Goal: Information Seeking & Learning: Learn about a topic

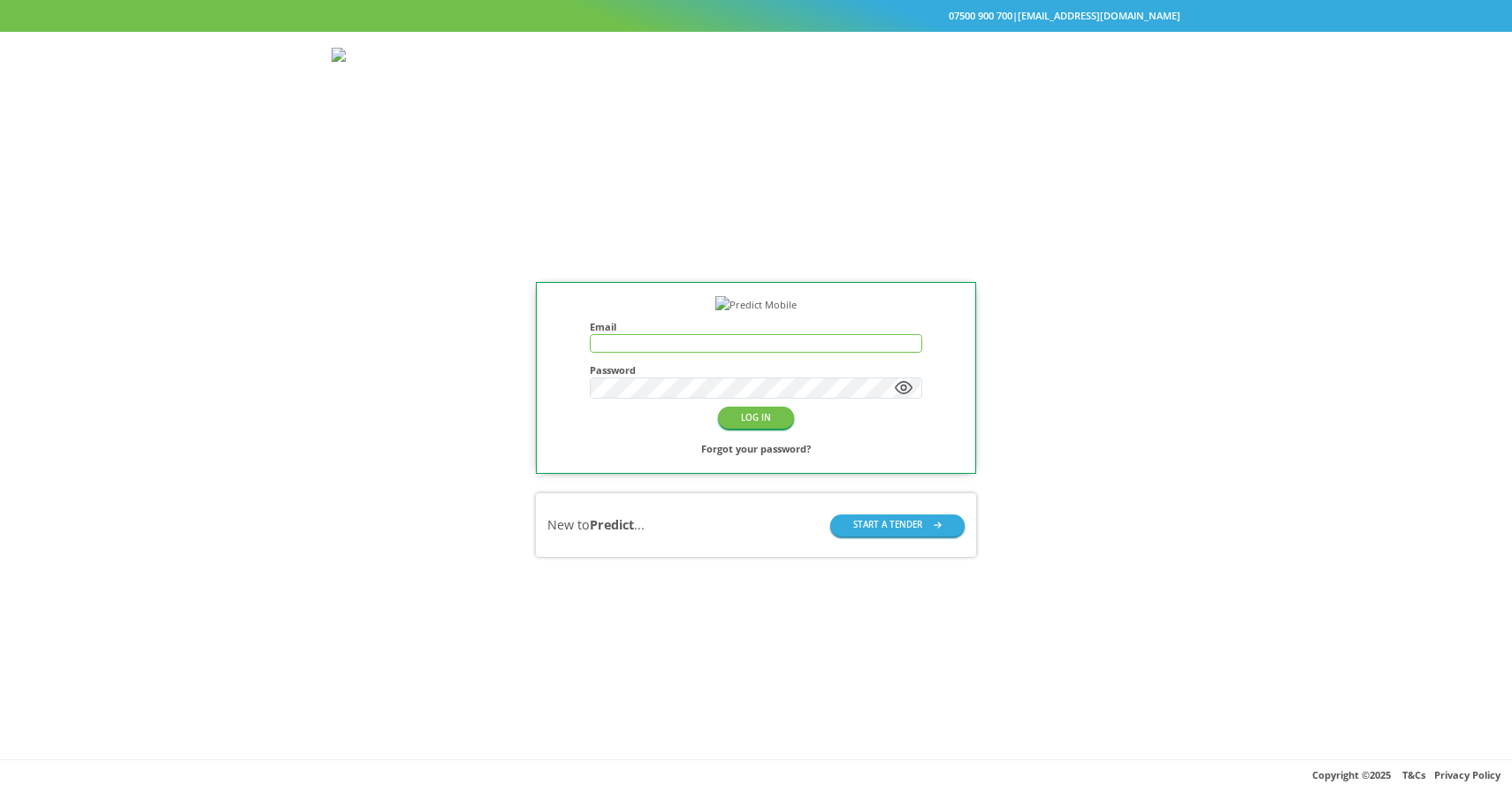
click at [654, 352] on input "text" at bounding box center [755, 344] width 330 height 17
type input "**********"
click at [776, 428] on button "LOG IN" at bounding box center [755, 417] width 76 height 22
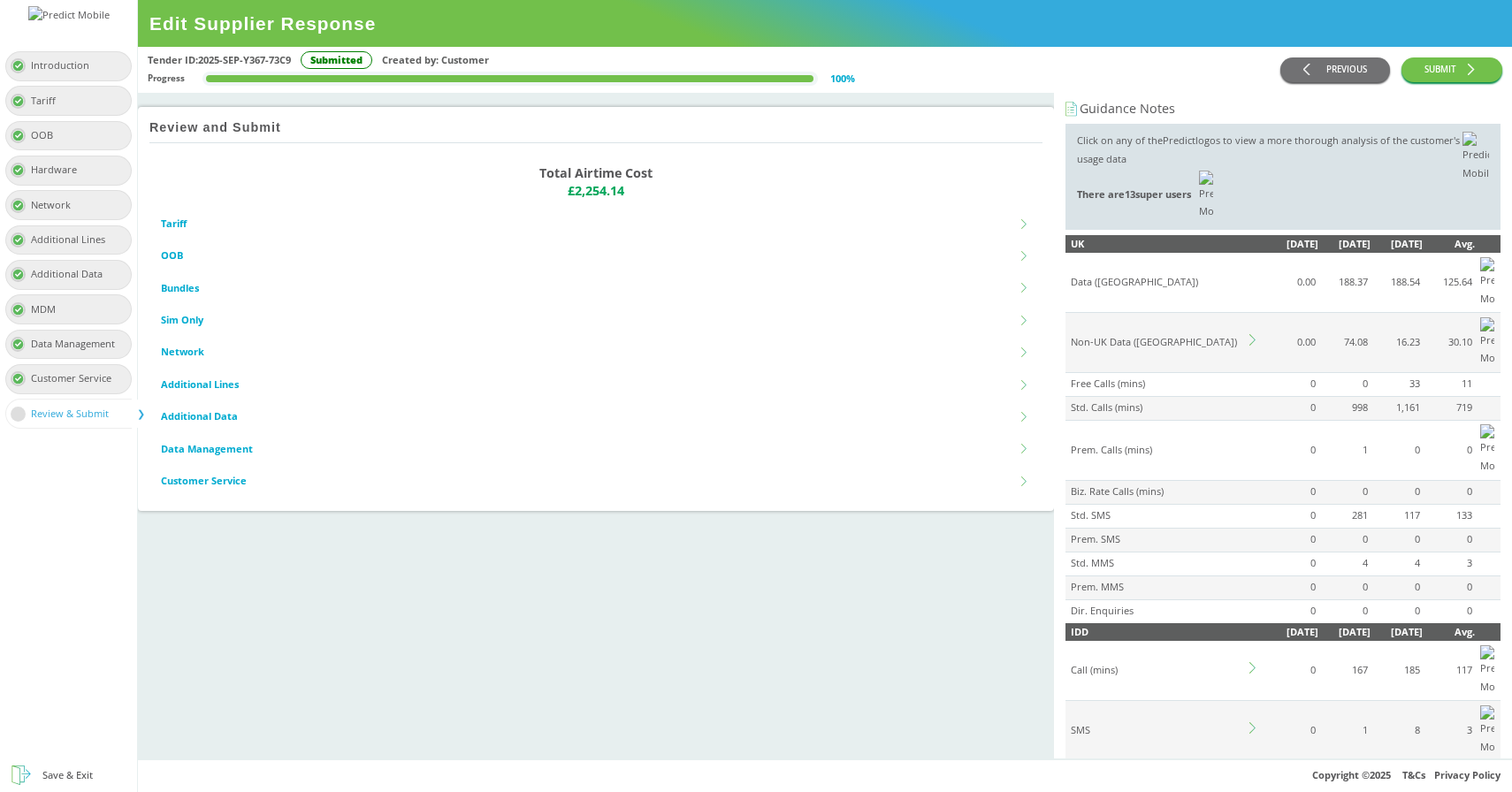
click at [1254, 334] on icon at bounding box center [1252, 340] width 7 height 11
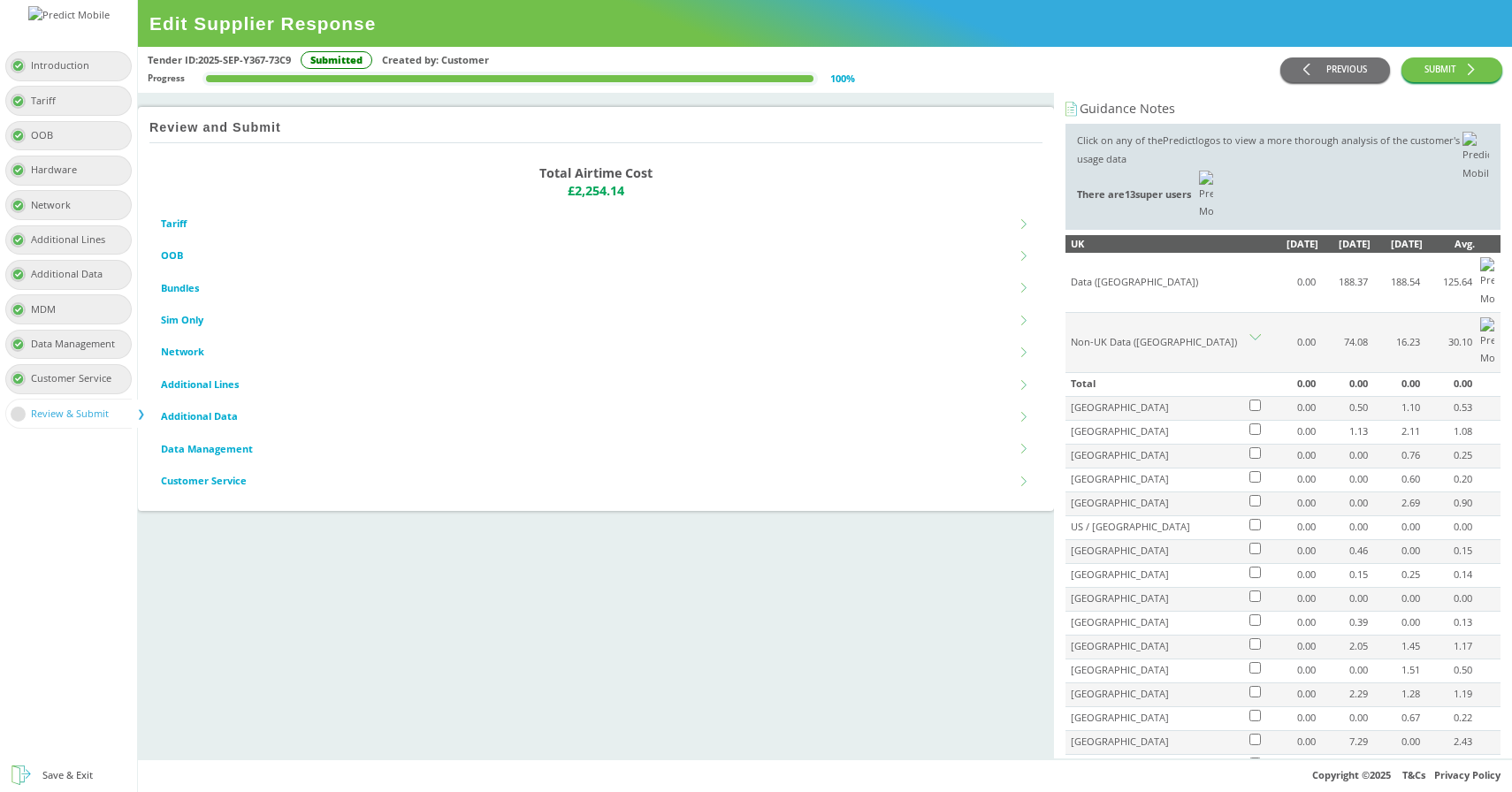
click at [1254, 334] on icon at bounding box center [1255, 340] width 11 height 11
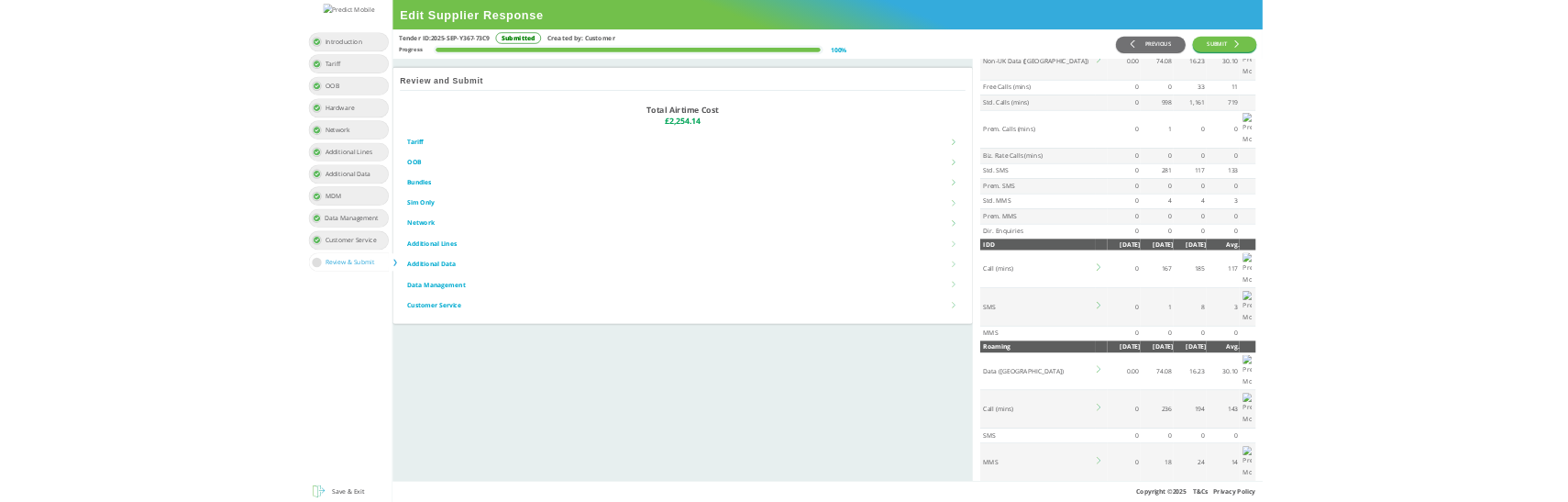
scroll to position [260, 0]
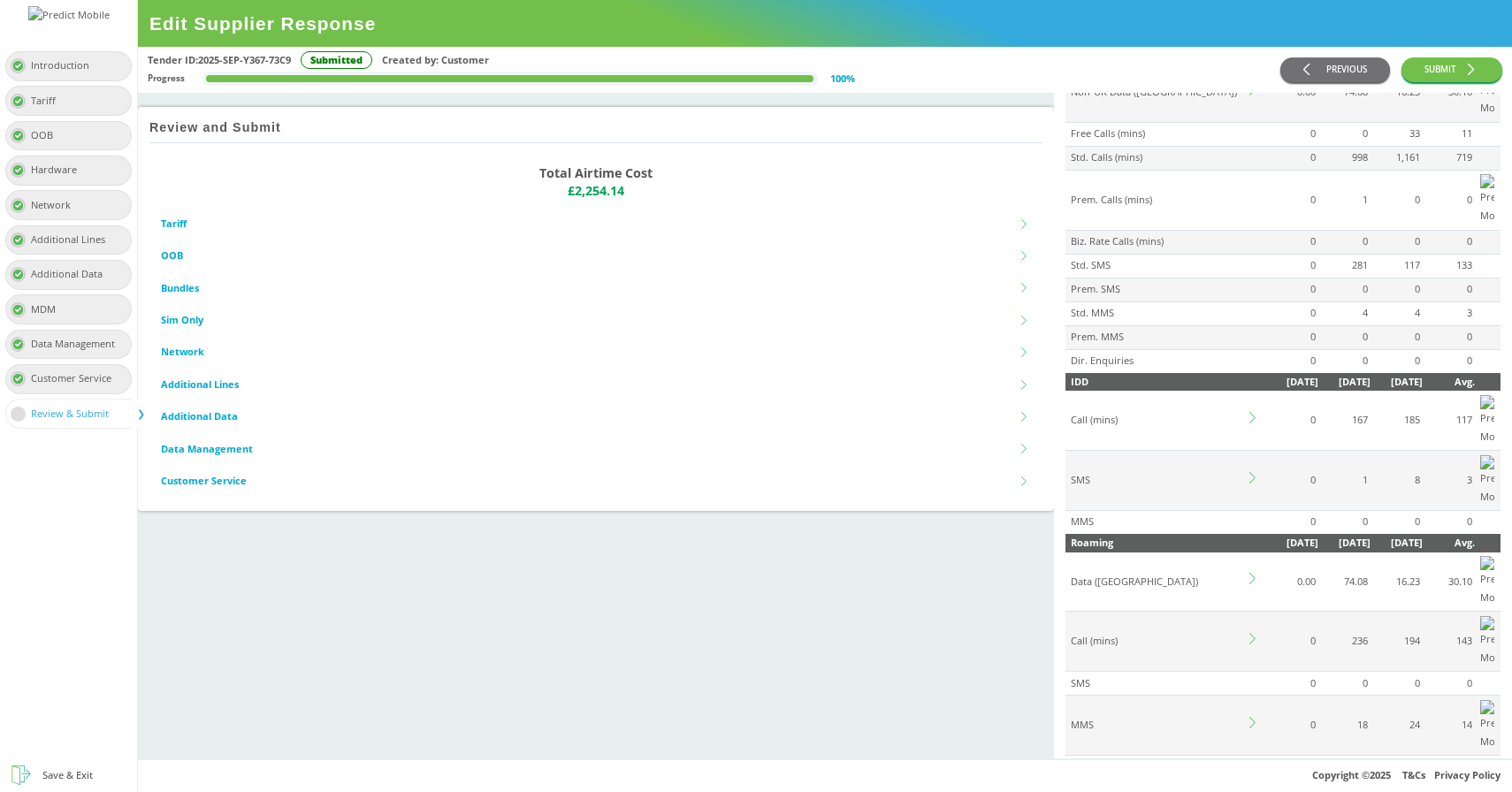
click at [1193, 553] on td "Data (GB)" at bounding box center [1155, 582] width 181 height 59
copy div "Main office location"
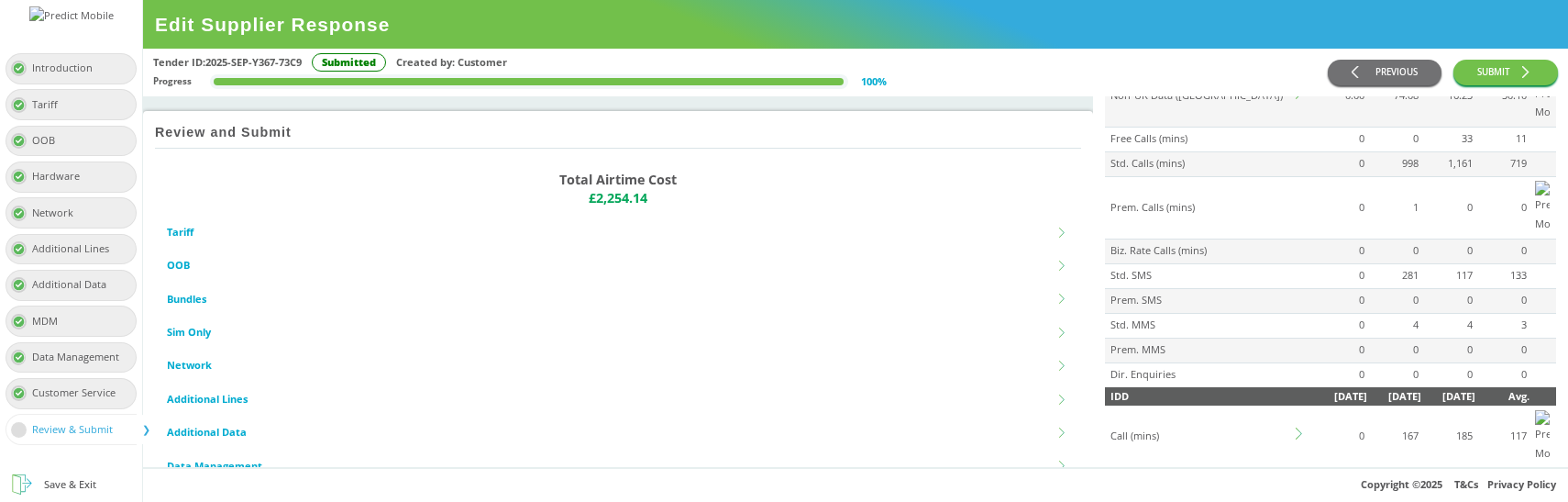
drag, startPoint x: 1293, startPoint y: 422, endPoint x: 915, endPoint y: 497, distance: 385.4
click at [0, 0] on div "Introduction Tariff OOB Hardware Network Additional Lines Additional Data MDM D…" at bounding box center [784, 251] width 1568 height 502
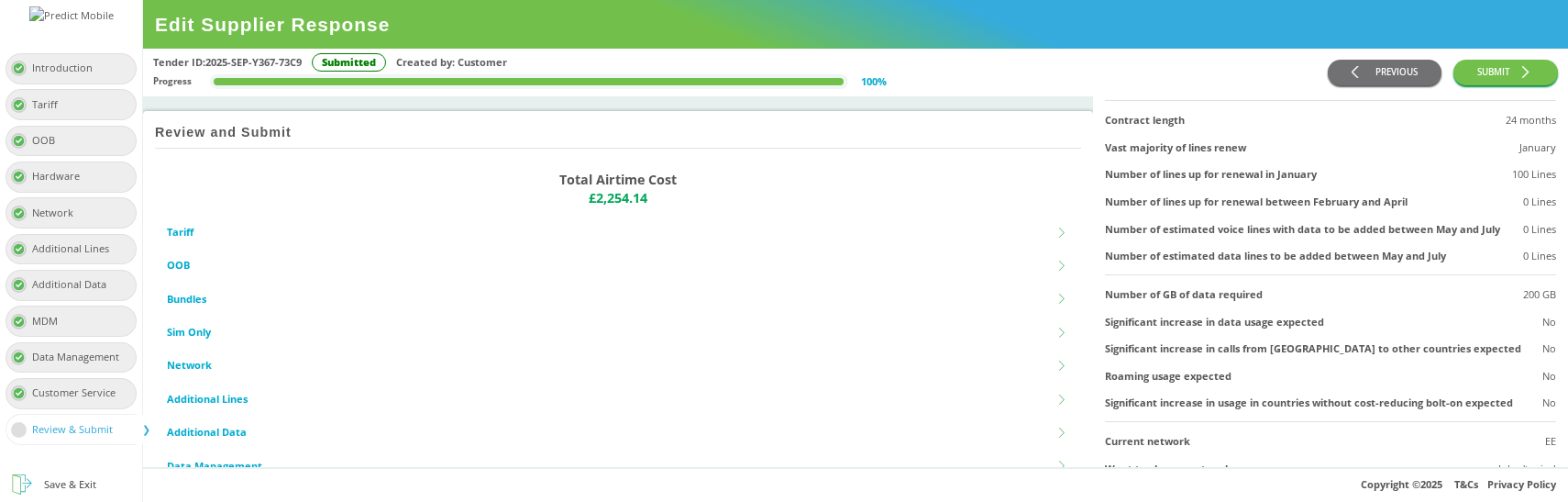
scroll to position [0, 0]
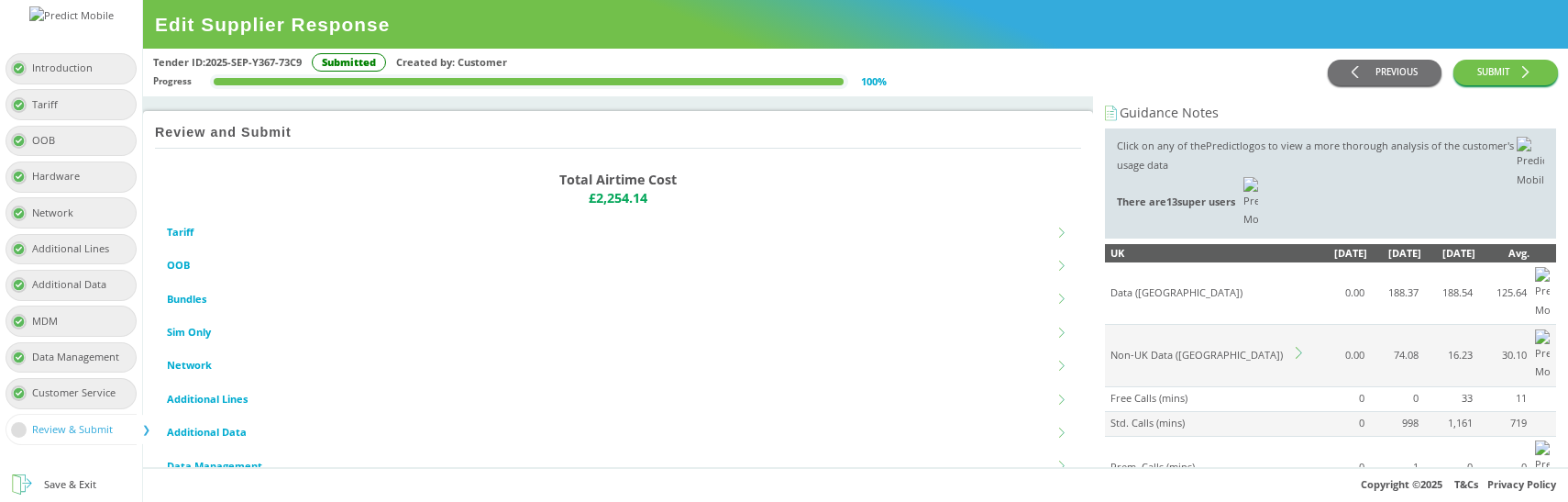
click at [1162, 49] on div "Tender ID: 2025-SEP-Y367-73C9 Submitted Created by: Customer Progress 100 % PRE…" at bounding box center [854, 73] width 1424 height 49
click at [1294, 324] on td at bounding box center [1302, 356] width 20 height 63
click at [1297, 347] on icon at bounding box center [1301, 353] width 12 height 12
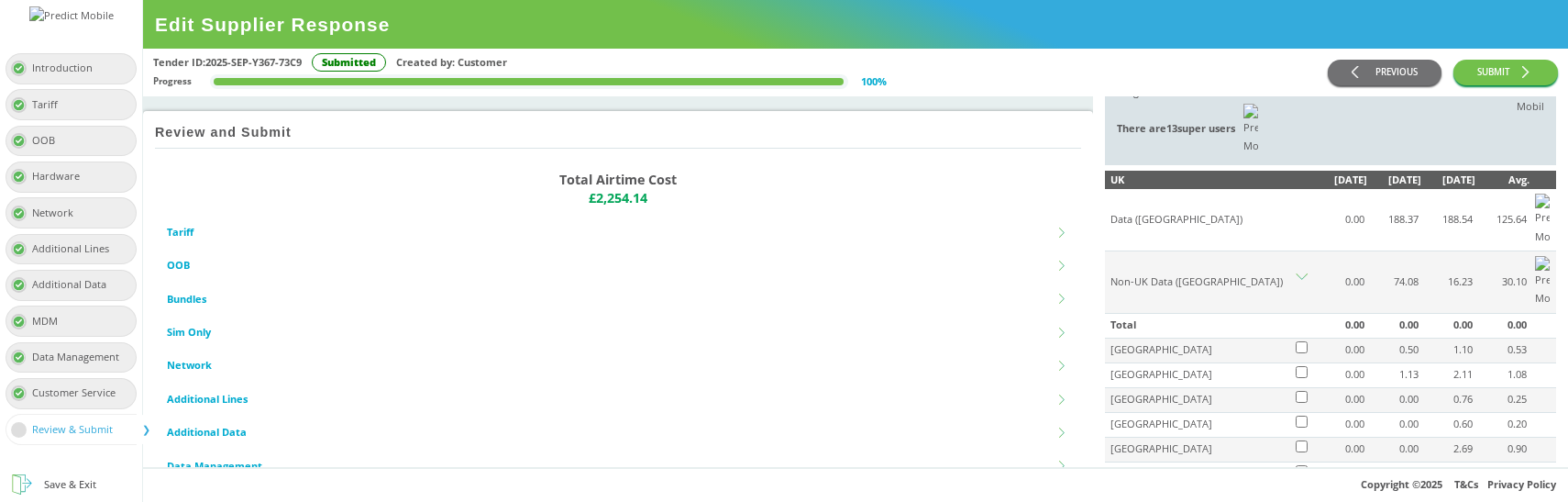
scroll to position [69, 0]
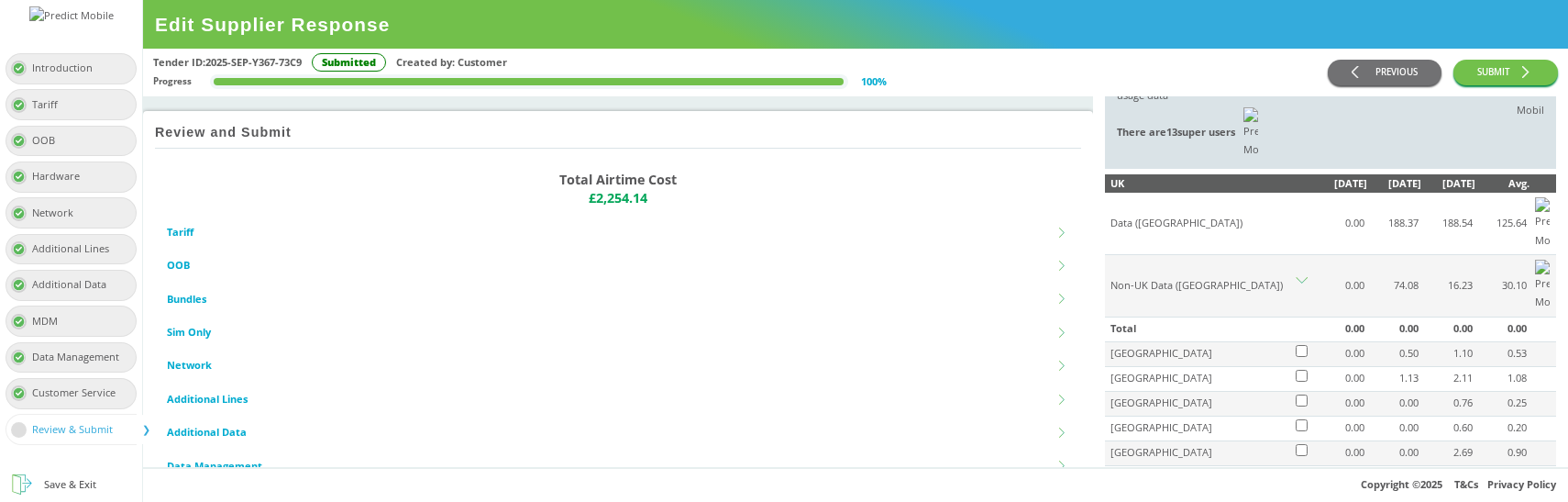
click at [1276, 316] on td "Total" at bounding box center [1198, 328] width 187 height 24
click at [1301, 277] on icon at bounding box center [1301, 283] width 12 height 12
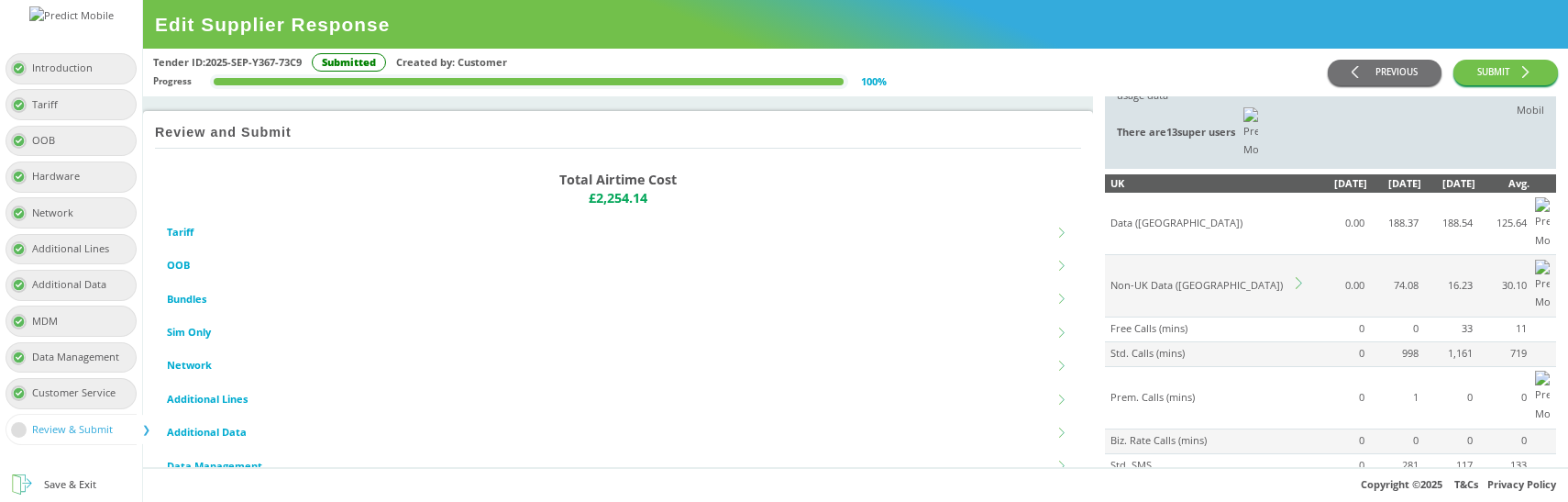
click at [1301, 277] on icon at bounding box center [1301, 283] width 12 height 12
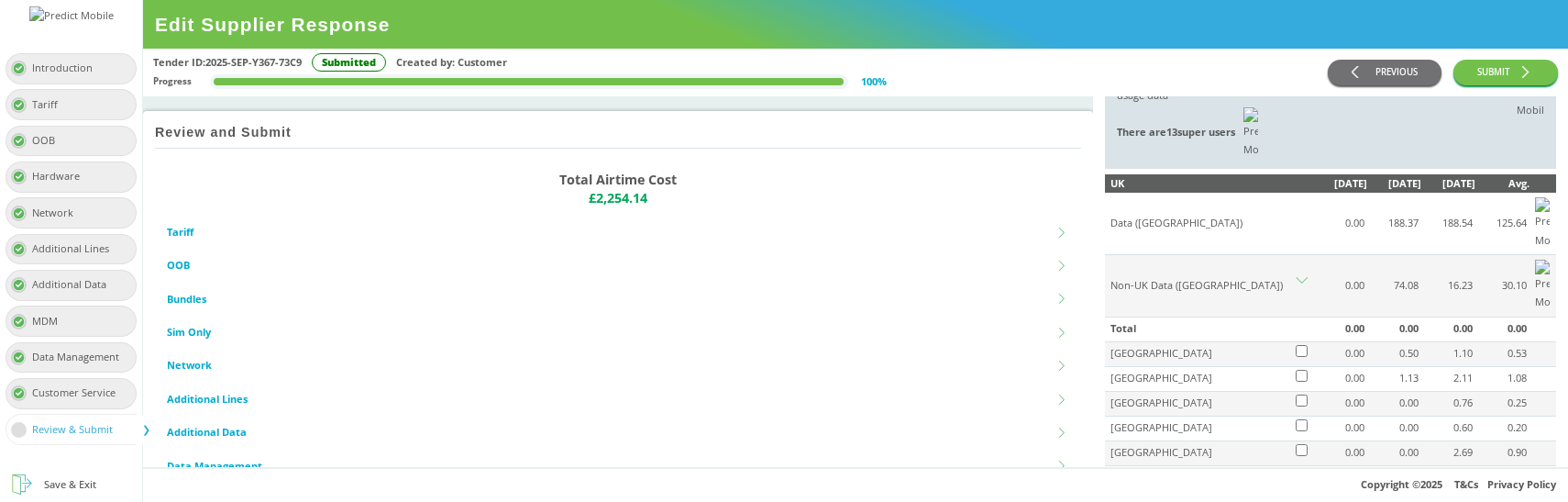
click at [1148, 255] on td "Non-UK Data ([GEOGRAPHIC_DATA])" at bounding box center [1198, 286] width 187 height 63
click at [1148, 255] on td "Non-UK Data (GB)" at bounding box center [1198, 286] width 187 height 63
copy tr "Non-UK Data (GB)"
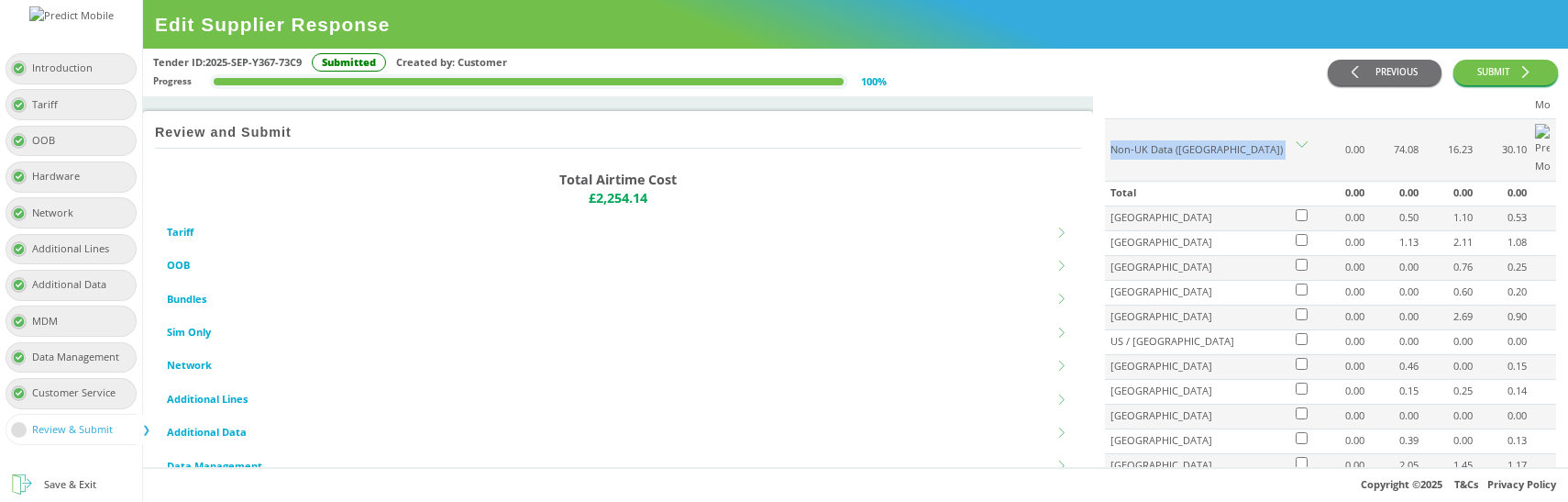
scroll to position [0, 0]
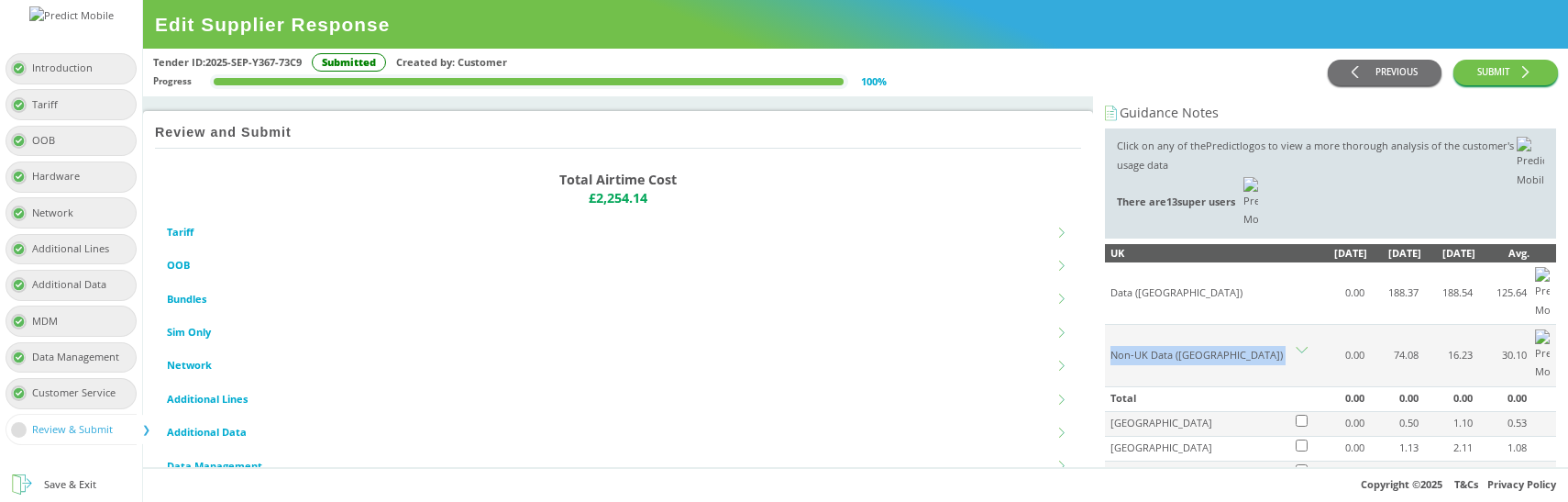
click at [1302, 347] on icon at bounding box center [1301, 353] width 12 height 12
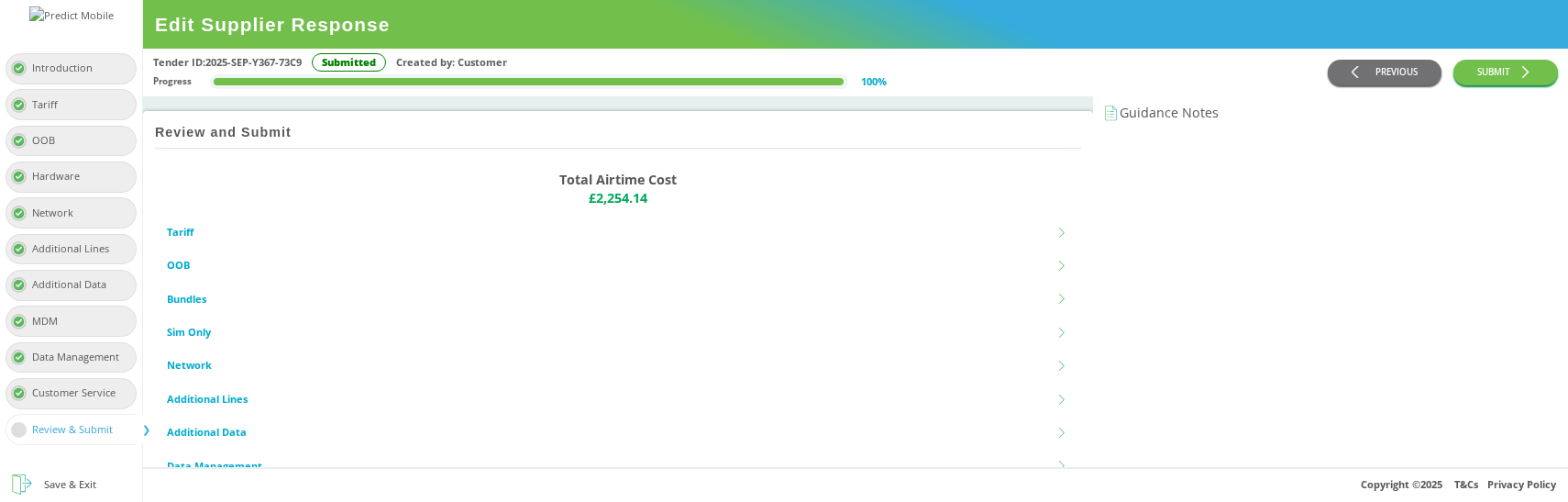
click at [1141, 76] on div "Tender ID: 2025-SEP-Y367-73C9 Submitted Created by: Customer Progress 100 %" at bounding box center [740, 71] width 1175 height 38
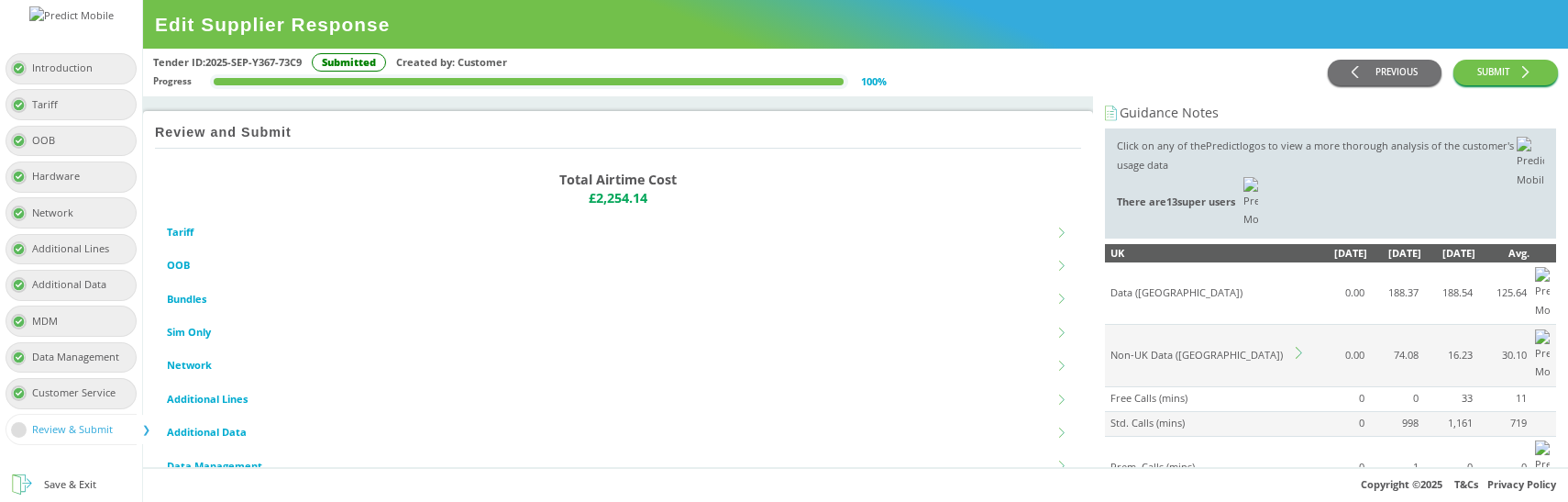
click at [1195, 66] on div "Tender ID: 2025-SEP-Y367-73C9 Submitted Created by: Customer" at bounding box center [740, 63] width 1175 height 20
click at [1238, 386] on td "Free Calls (mins)" at bounding box center [1198, 397] width 187 height 24
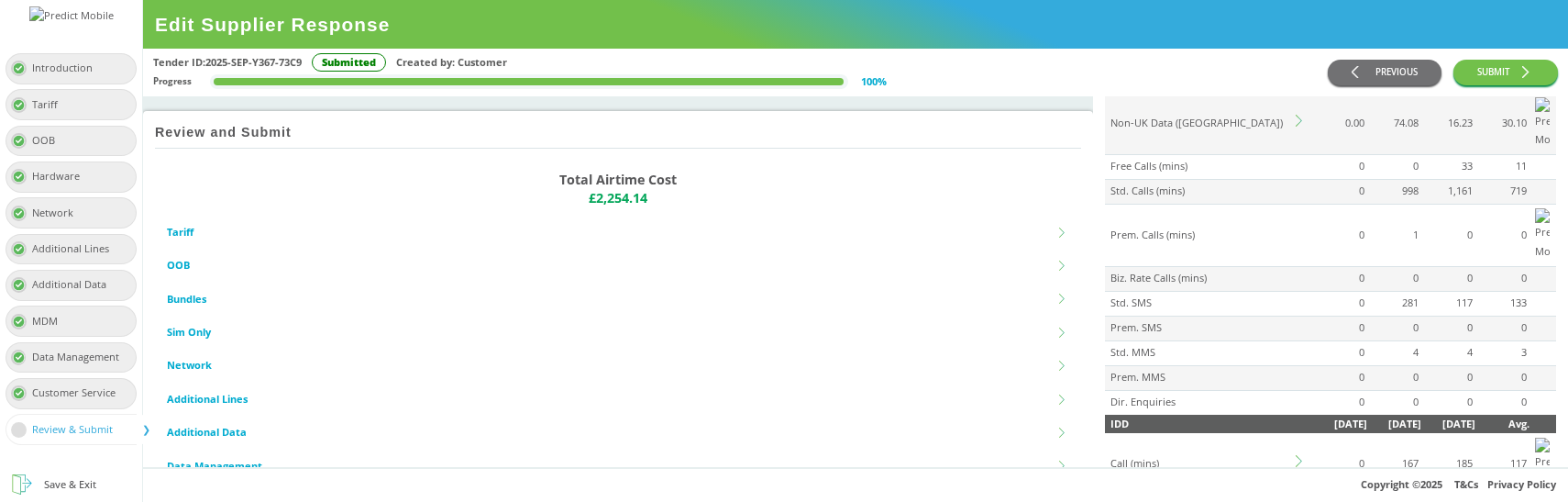
scroll to position [49, 0]
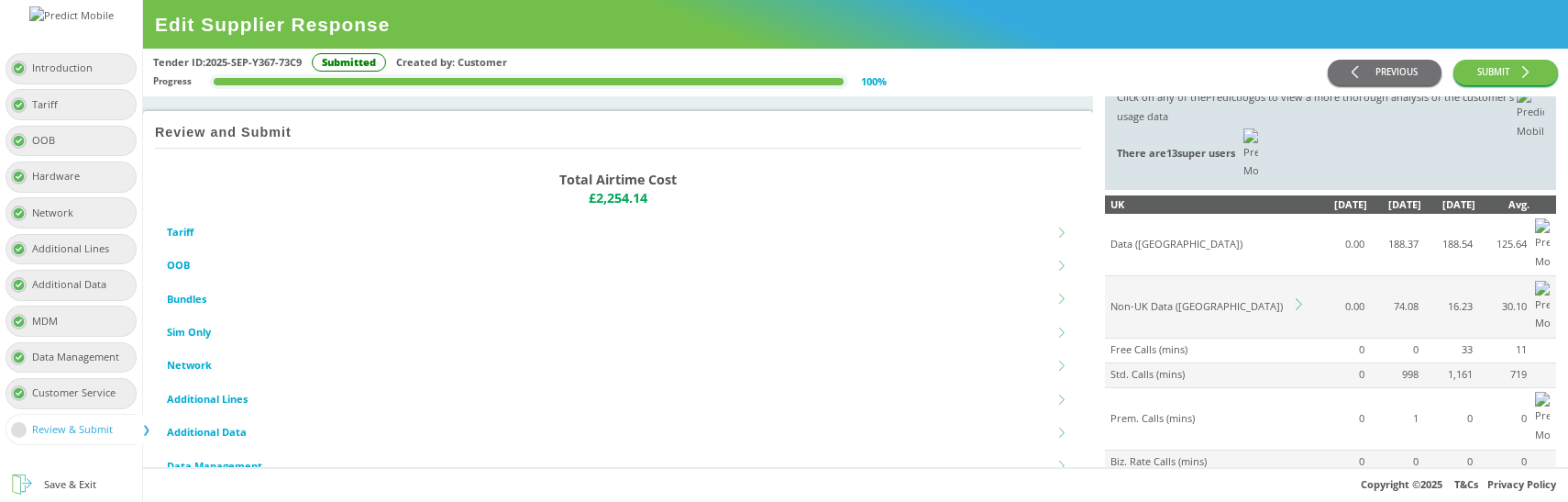
click at [1122, 276] on td "Non-UK Data ([GEOGRAPHIC_DATA])" at bounding box center [1198, 308] width 187 height 63
copy td "Non"
click at [1117, 276] on td "Non-UK Data ([GEOGRAPHIC_DATA])" at bounding box center [1198, 308] width 187 height 63
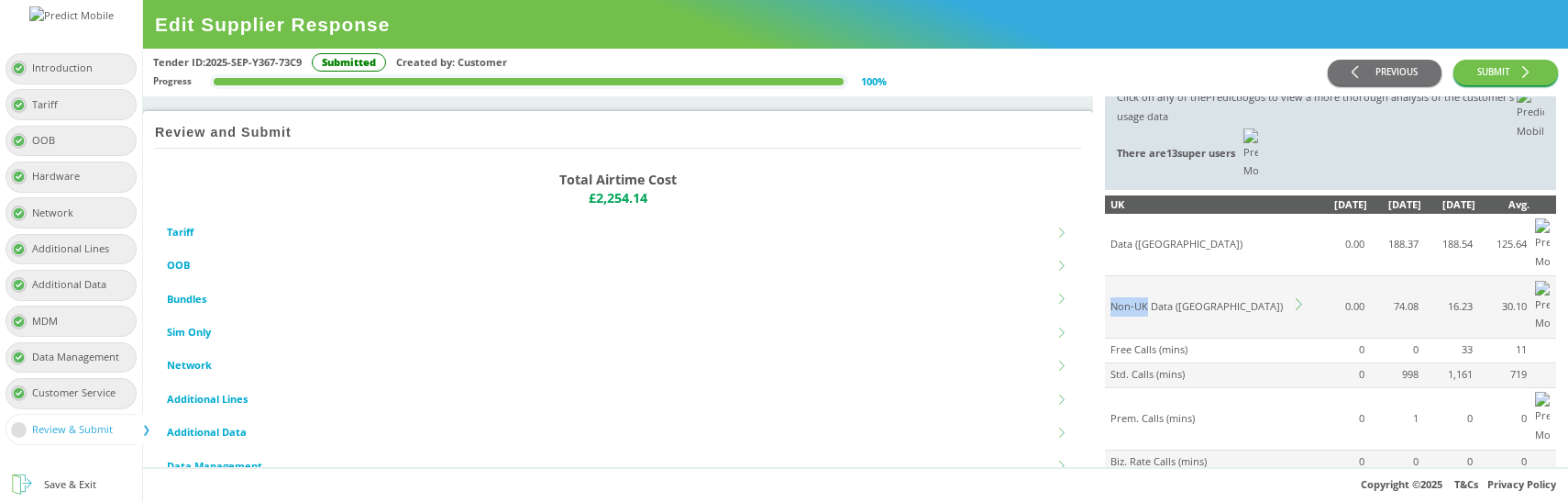
click at [1142, 276] on td "Non-UK Data ([GEOGRAPHIC_DATA])" at bounding box center [1198, 308] width 187 height 63
click at [990, 293] on li "Bundles" at bounding box center [618, 299] width 902 height 33
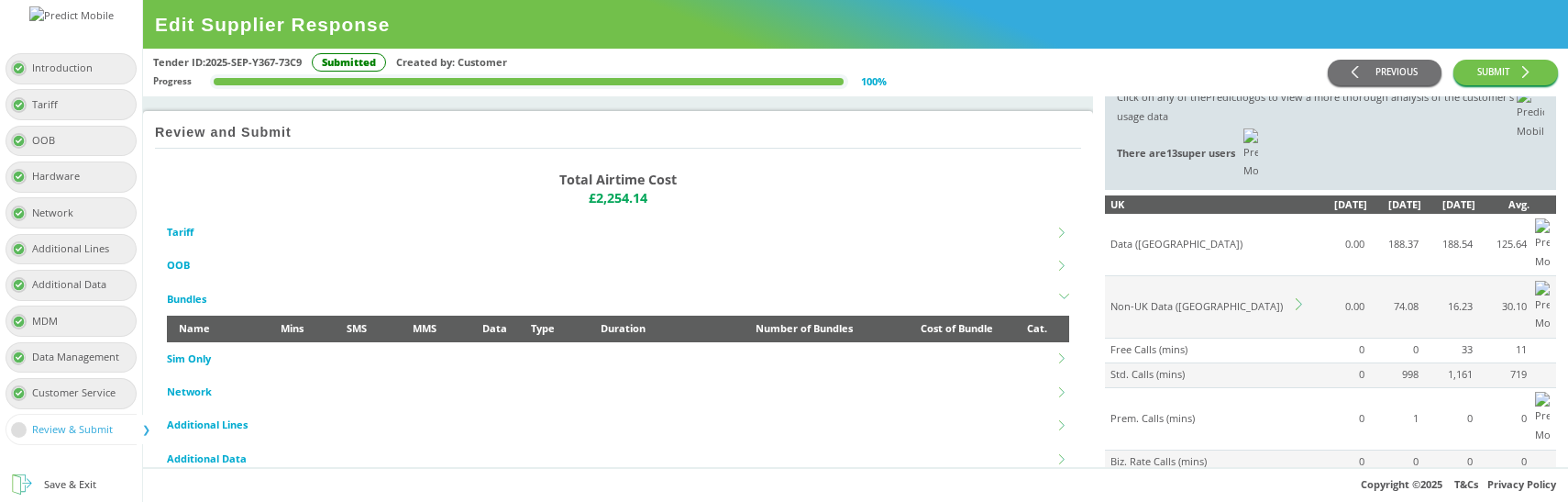
click at [1069, 203] on ul "Total Airtime Cost £2,254.14 Tariff Tariff name Automate group Network Item All…" at bounding box center [618, 353] width 926 height 394
click at [1070, 182] on ul "Total Airtime Cost £2,254.14 Tariff Tariff name Automate group Network Item All…" at bounding box center [618, 353] width 926 height 394
click at [1289, 276] on td "Non-UK Data ([GEOGRAPHIC_DATA])" at bounding box center [1198, 308] width 187 height 63
click at [1301, 298] on icon at bounding box center [1301, 304] width 12 height 12
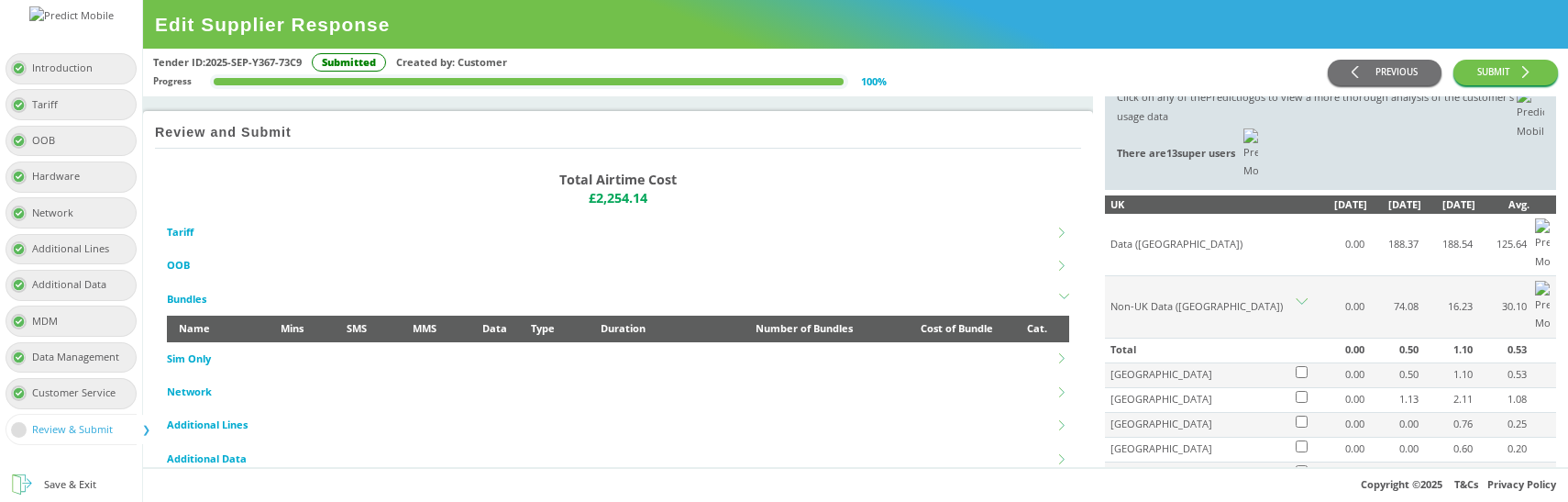
click at [1298, 362] on td at bounding box center [1302, 374] width 20 height 24
click at [1300, 298] on icon at bounding box center [1301, 304] width 12 height 12
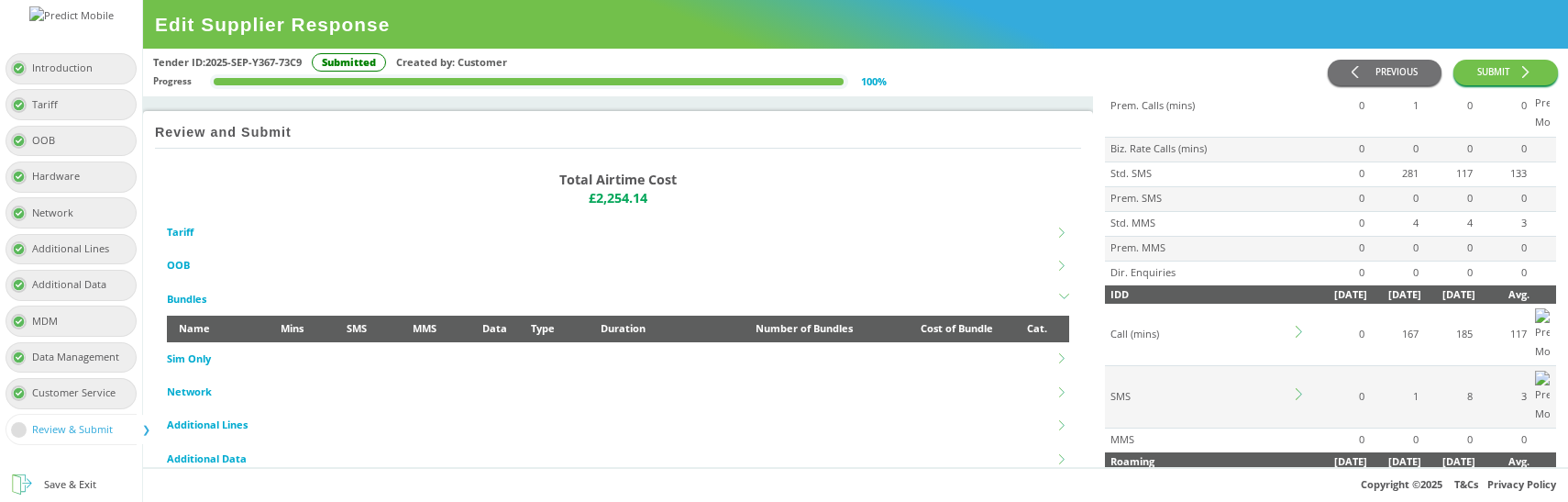
scroll to position [382, 0]
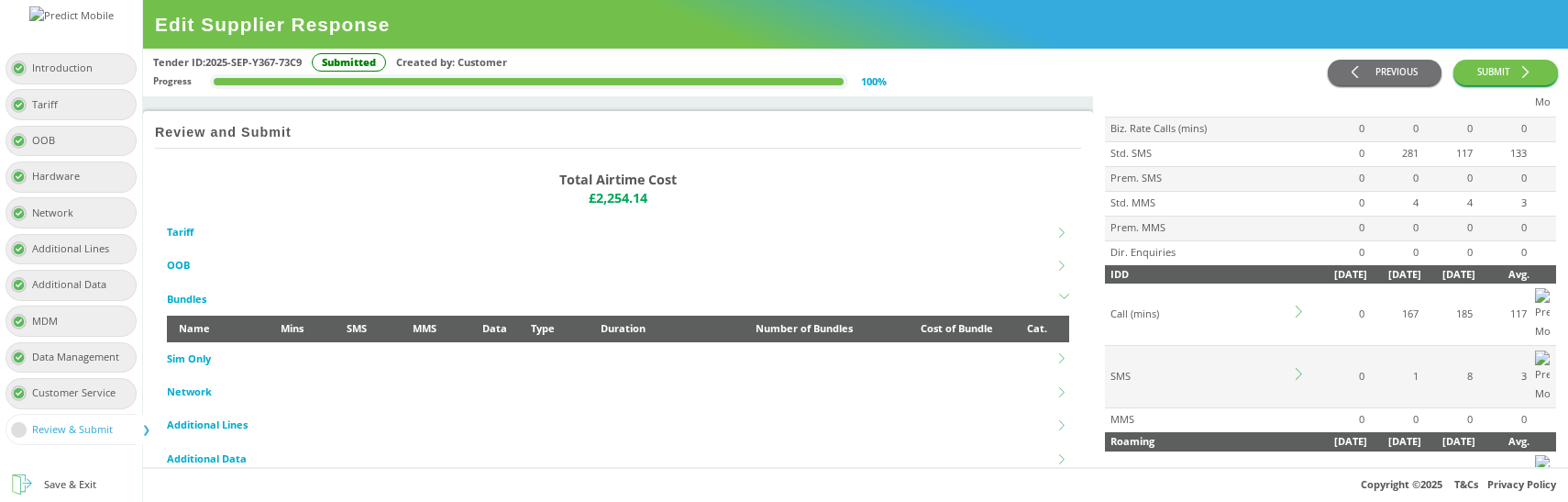
click at [1300, 474] on icon at bounding box center [1299, 480] width 7 height 12
click at [1302, 473] on icon at bounding box center [1301, 479] width 12 height 12
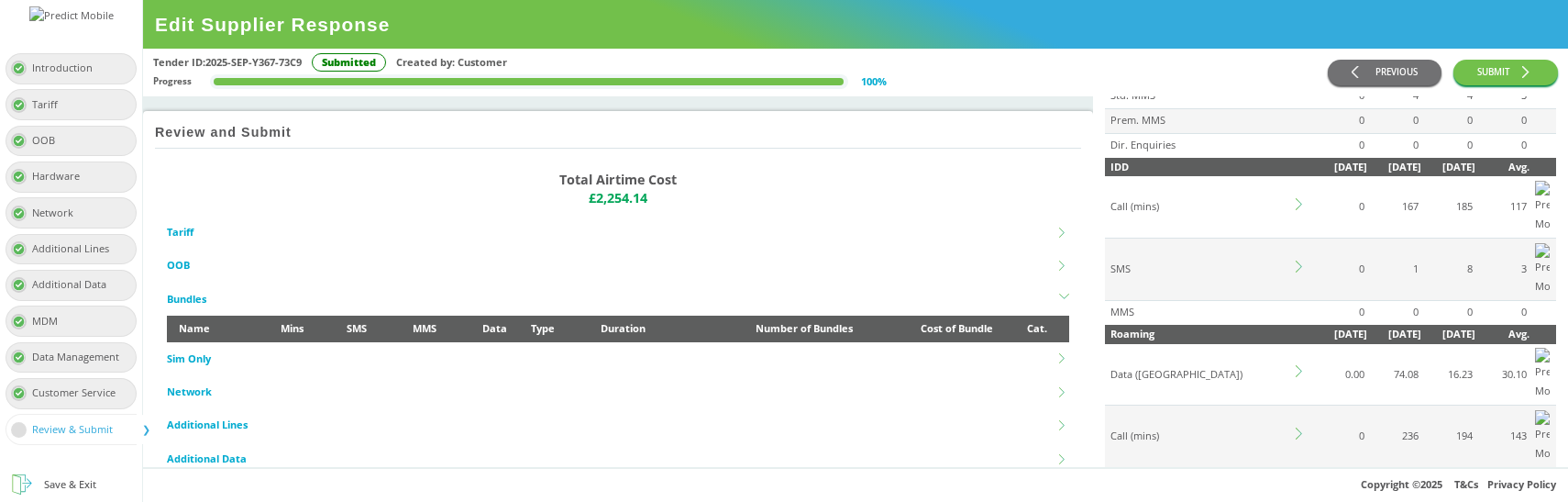
scroll to position [502, 0]
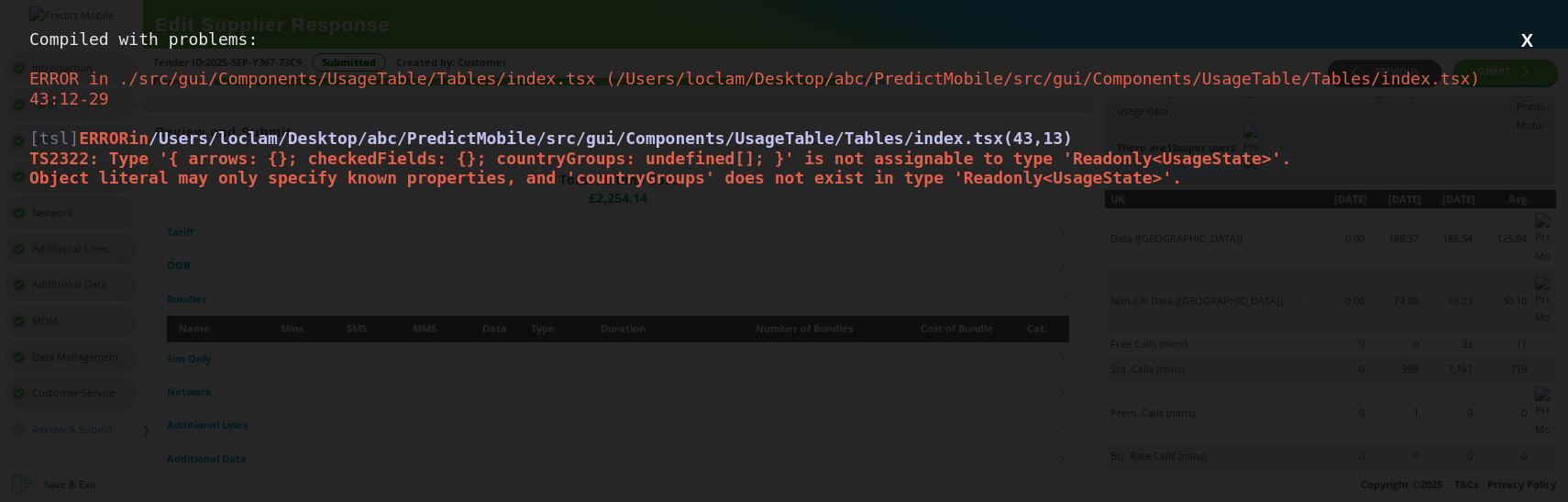
scroll to position [0, 0]
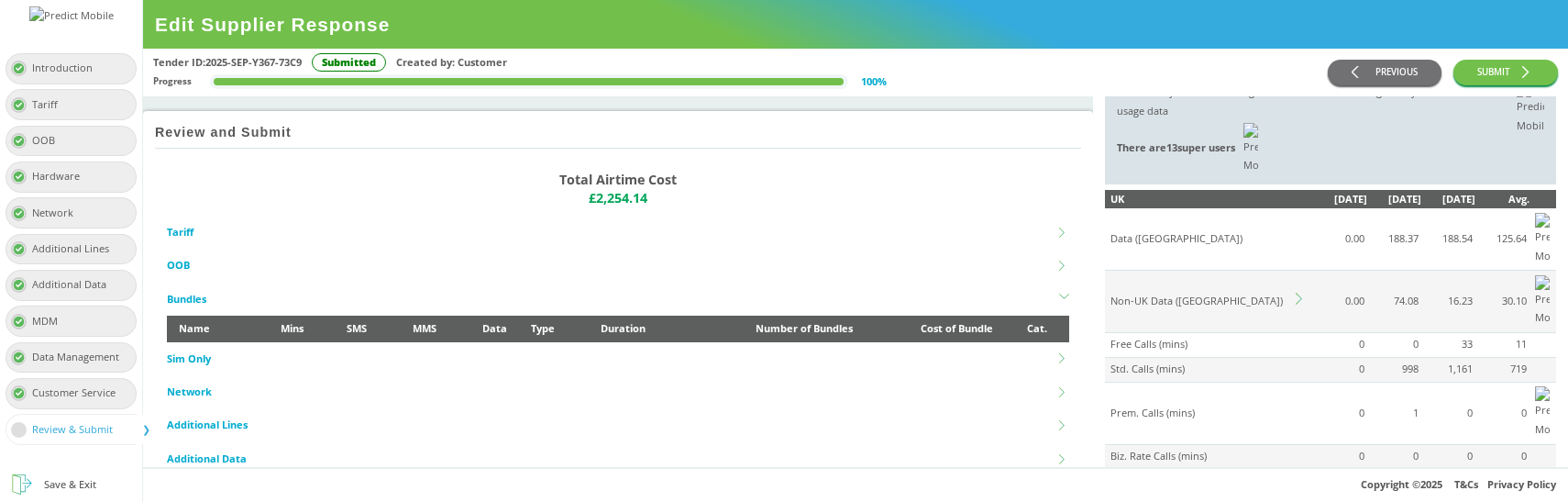
drag, startPoint x: 1298, startPoint y: 218, endPoint x: 1005, endPoint y: 4, distance: 362.8
click at [0, 0] on div "Introduction Tariff OOB Hardware Network Additional Lines Additional Data MDM D…" at bounding box center [784, 251] width 1568 height 502
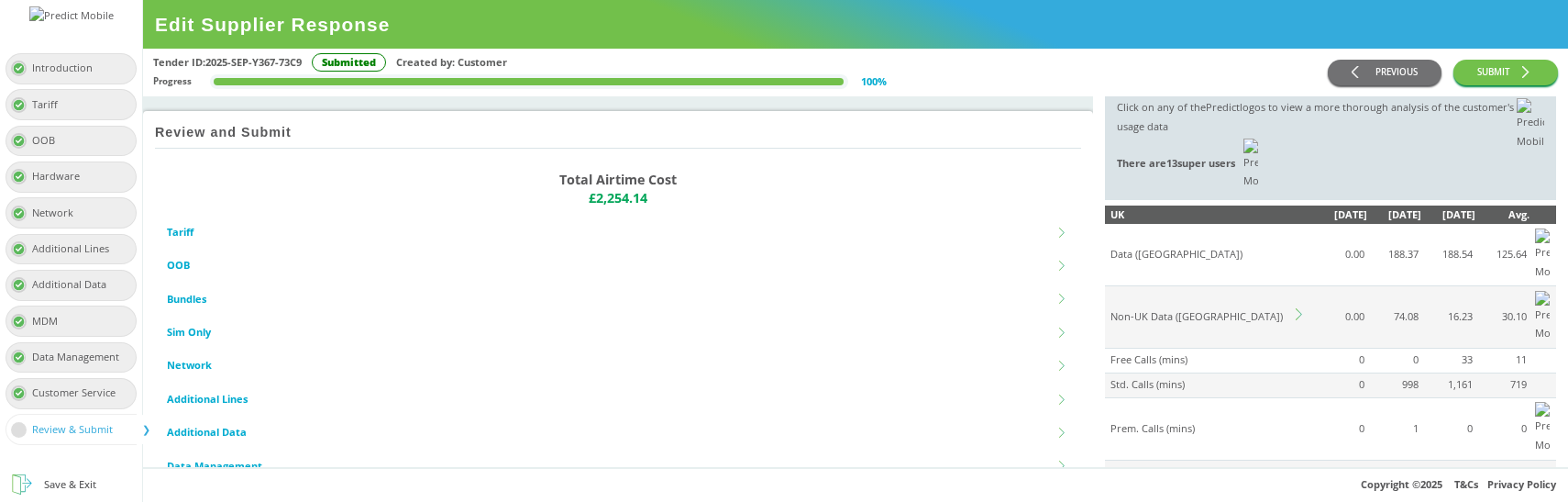
scroll to position [34, 0]
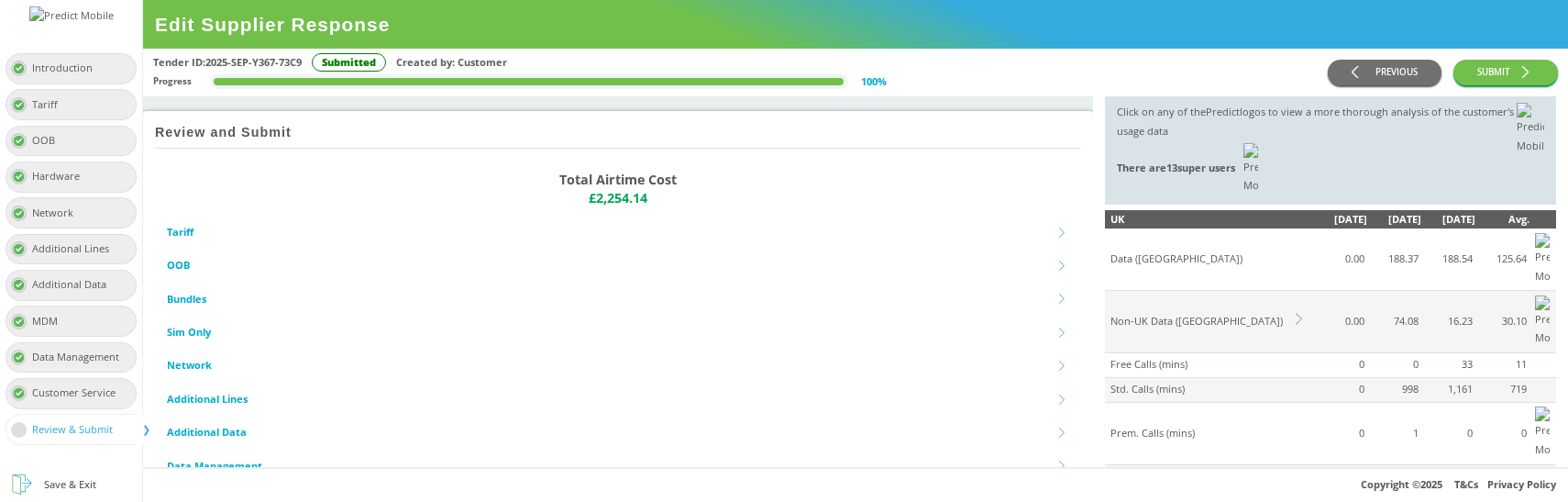
click at [1301, 313] on icon at bounding box center [1301, 318] width 12 height 12
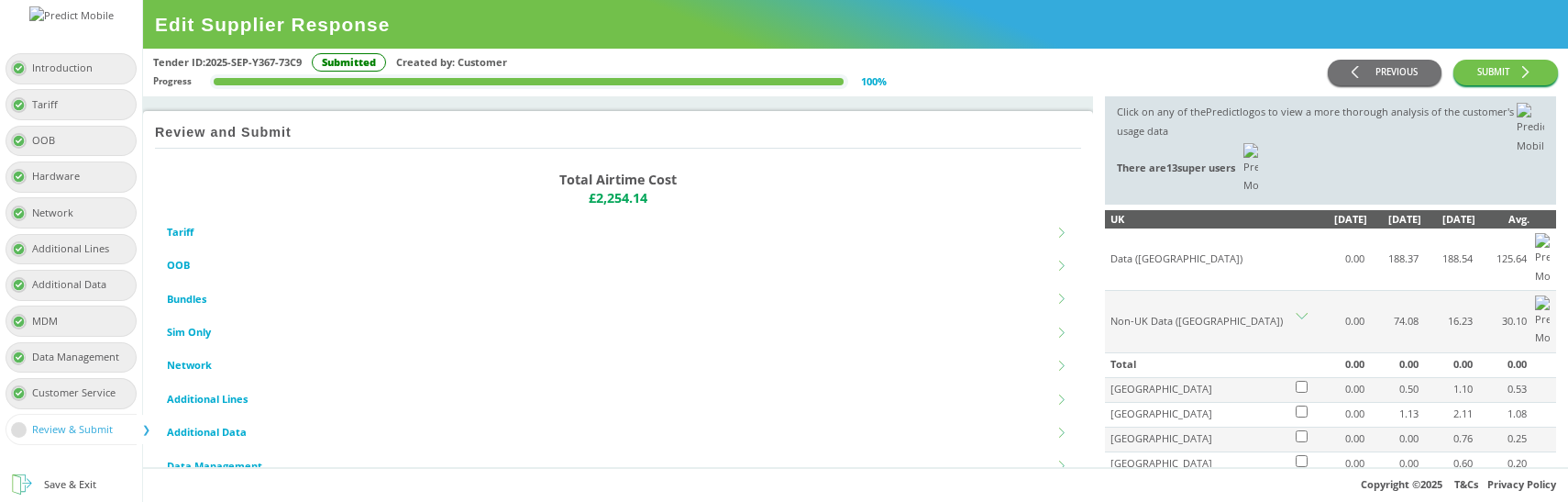
click at [1301, 313] on icon at bounding box center [1301, 318] width 12 height 12
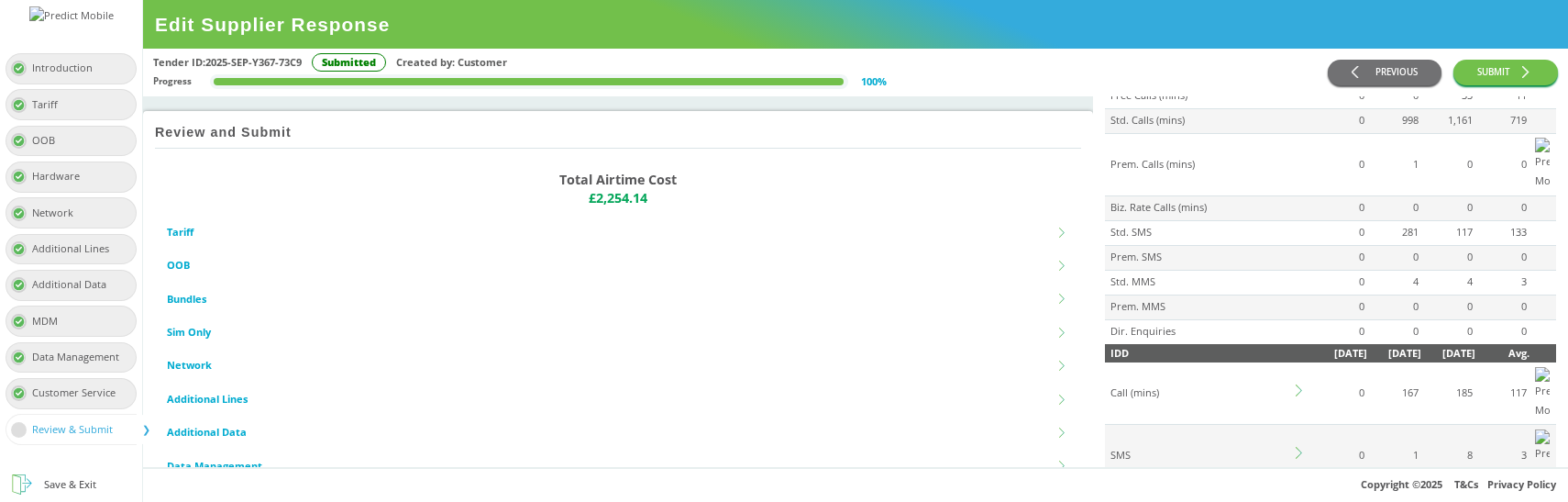
scroll to position [330, 0]
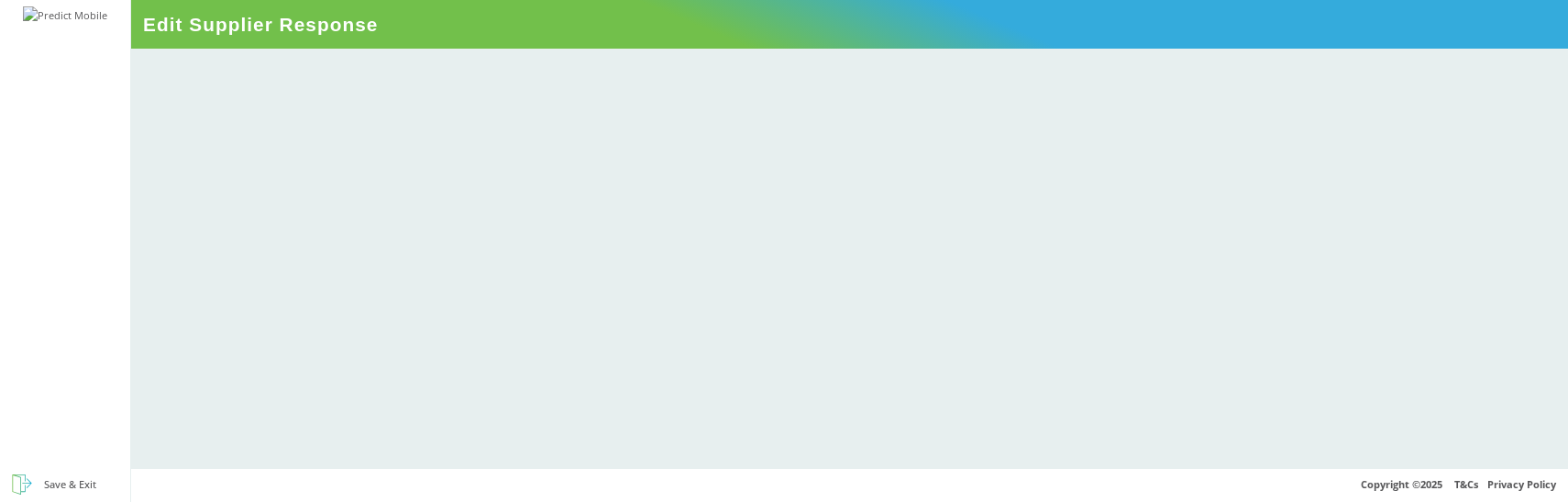
click at [615, 284] on div at bounding box center [848, 258] width 1436 height 419
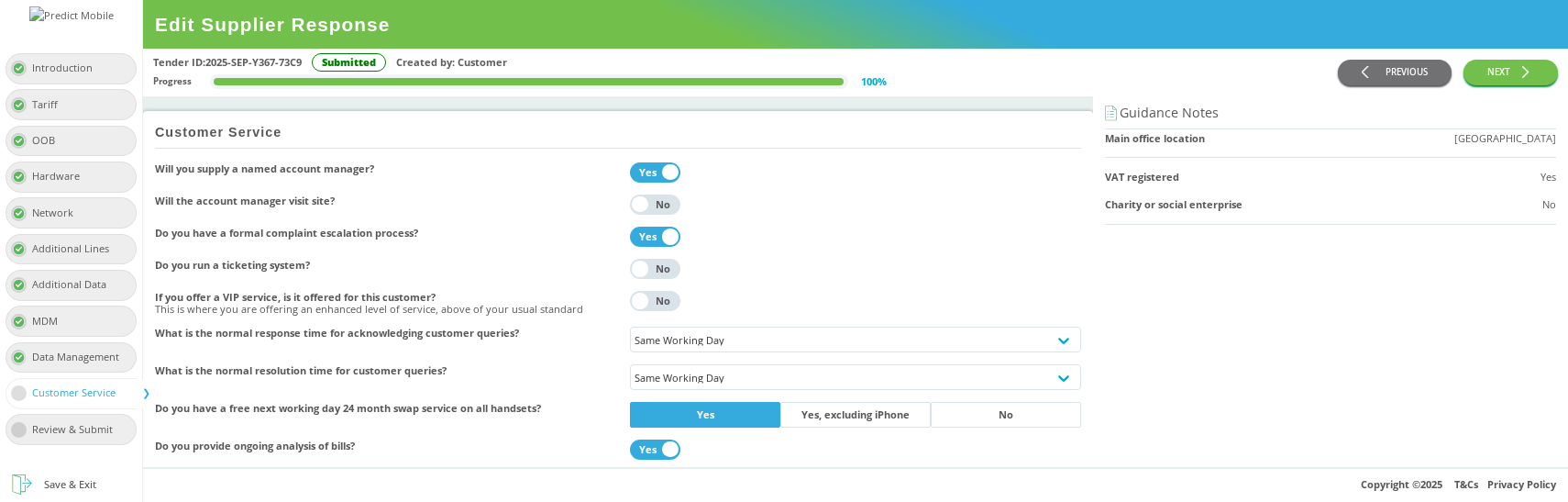
click at [1093, 49] on div "Tender ID: 2025-SEP-Y367-73C9 Submitted Created by: Customer Progress 100 % PRE…" at bounding box center [854, 73] width 1424 height 49
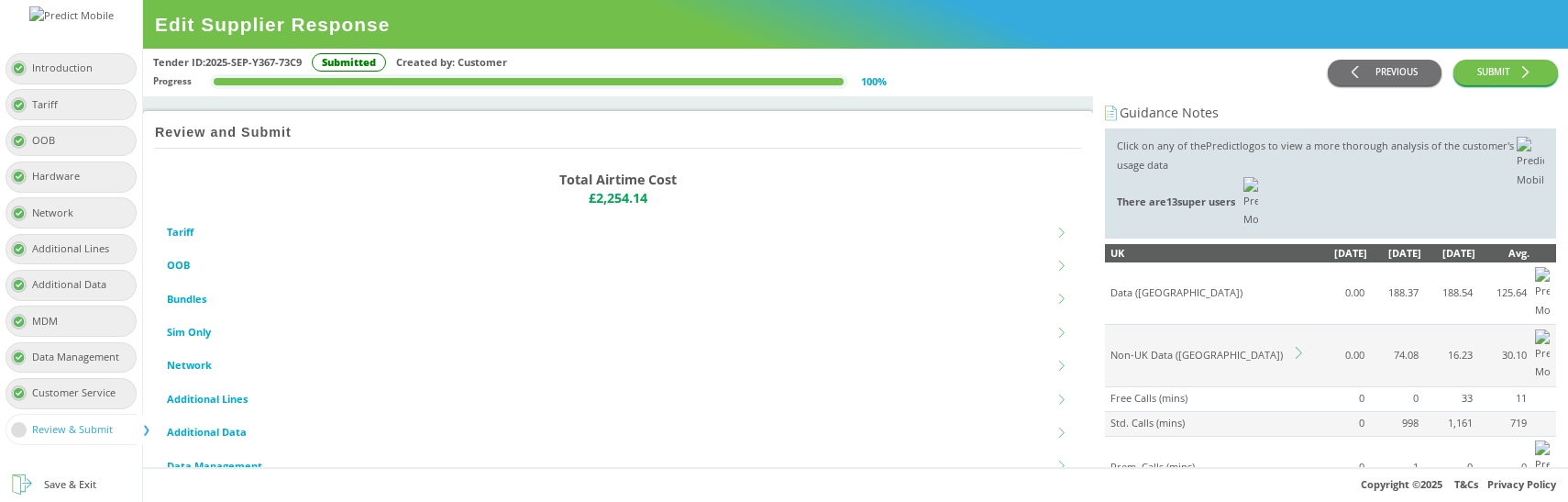
click at [1300, 324] on td at bounding box center [1302, 356] width 20 height 63
click at [1297, 347] on icon at bounding box center [1301, 353] width 12 height 12
click at [1298, 347] on icon at bounding box center [1301, 353] width 12 height 12
click at [1302, 347] on icon at bounding box center [1301, 353] width 12 height 12
click at [1300, 347] on icon at bounding box center [1301, 353] width 12 height 12
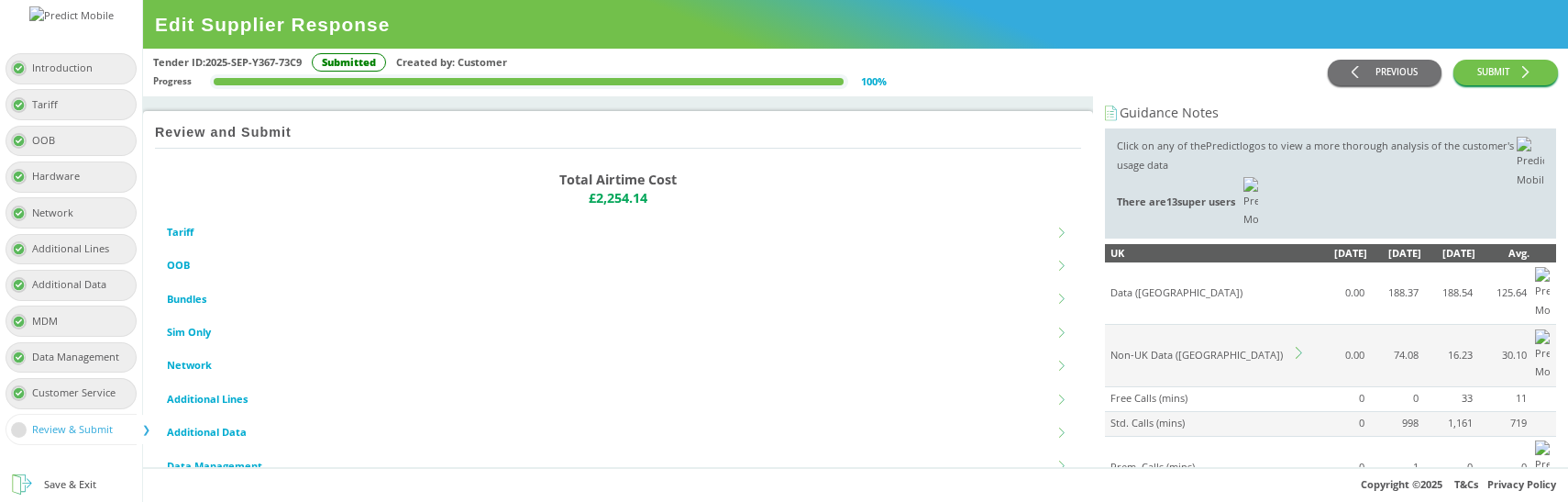
click at [1300, 347] on icon at bounding box center [1301, 353] width 12 height 12
click at [1300, 347] on icon at bounding box center [1301, 350] width 12 height 7
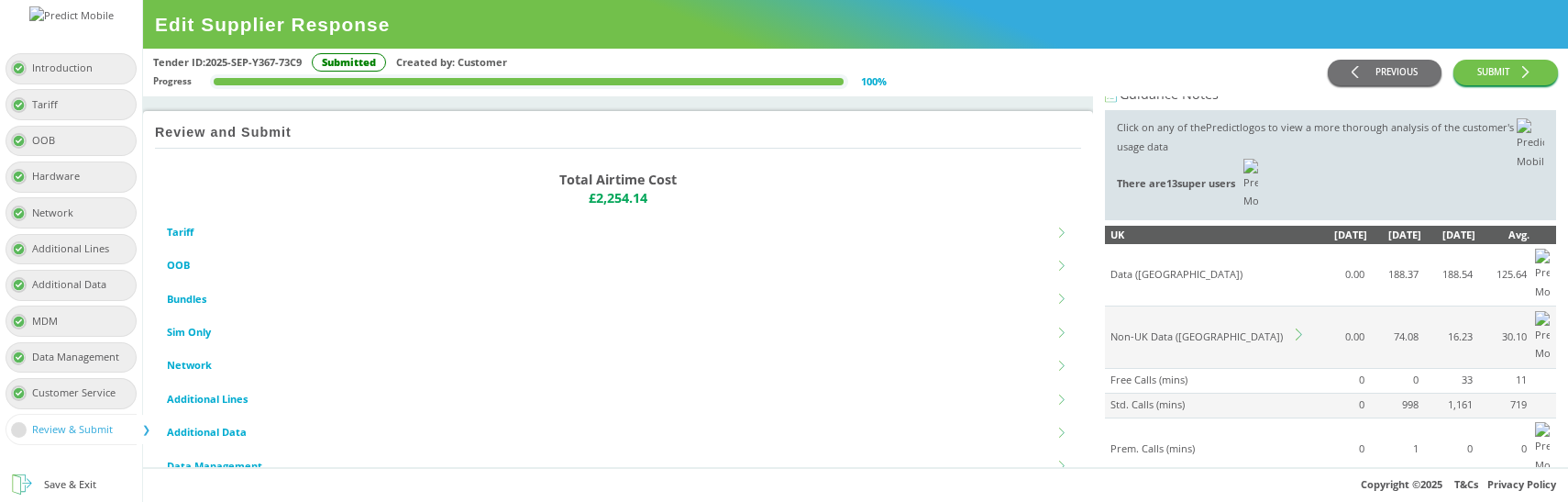
scroll to position [6, 0]
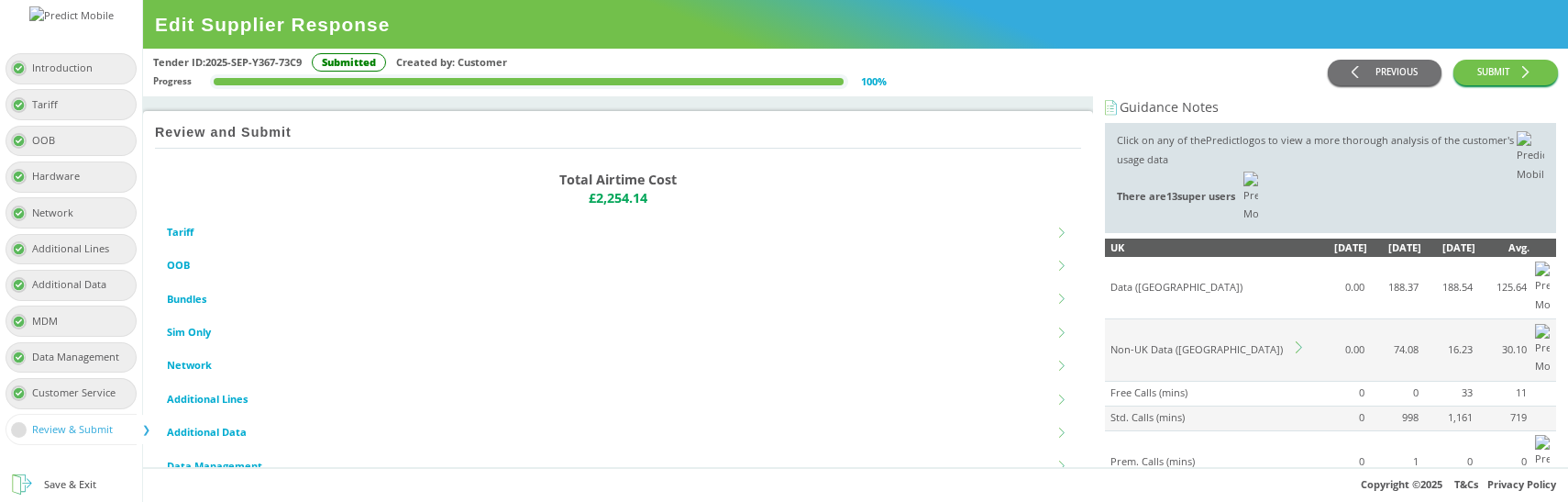
click at [1301, 341] on icon at bounding box center [1301, 347] width 12 height 12
click at [1300, 341] on icon at bounding box center [1301, 347] width 12 height 12
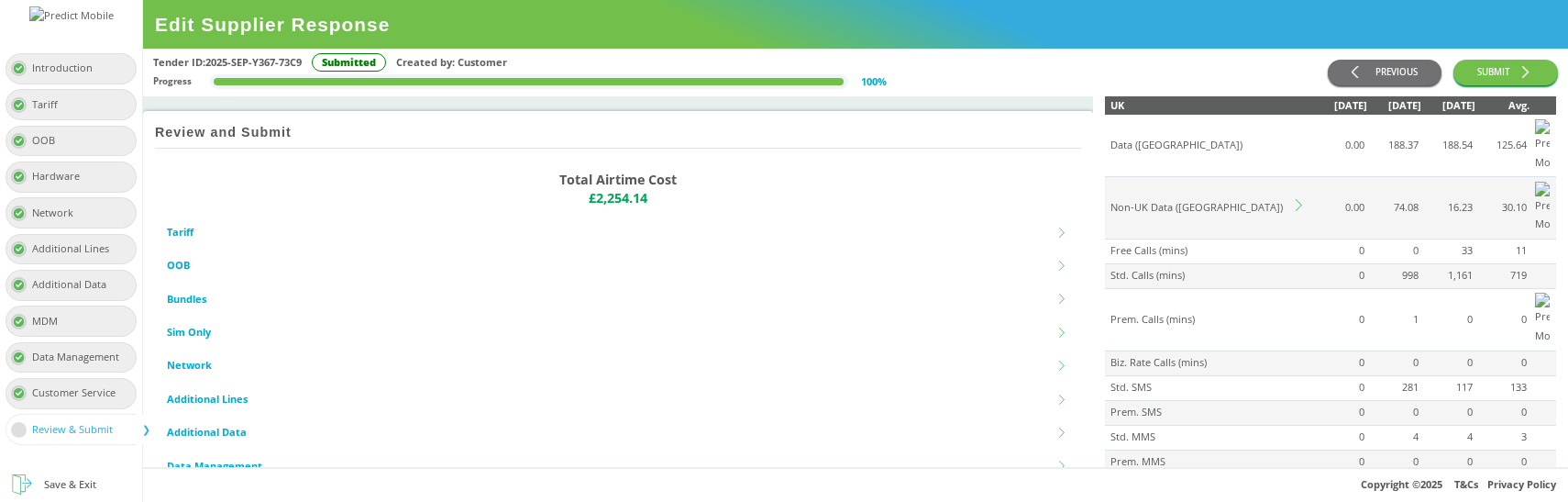
scroll to position [53, 0]
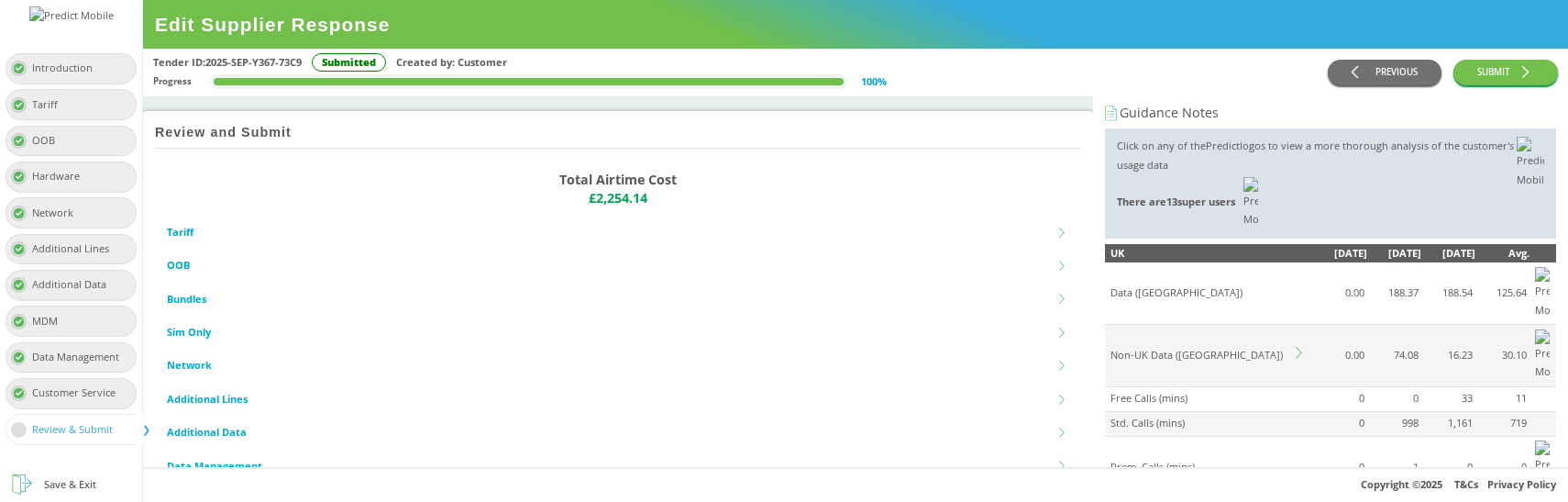
click at [1297, 347] on icon at bounding box center [1301, 353] width 12 height 12
click at [1300, 324] on td at bounding box center [1302, 356] width 20 height 63
click at [1300, 347] on icon at bounding box center [1301, 353] width 12 height 12
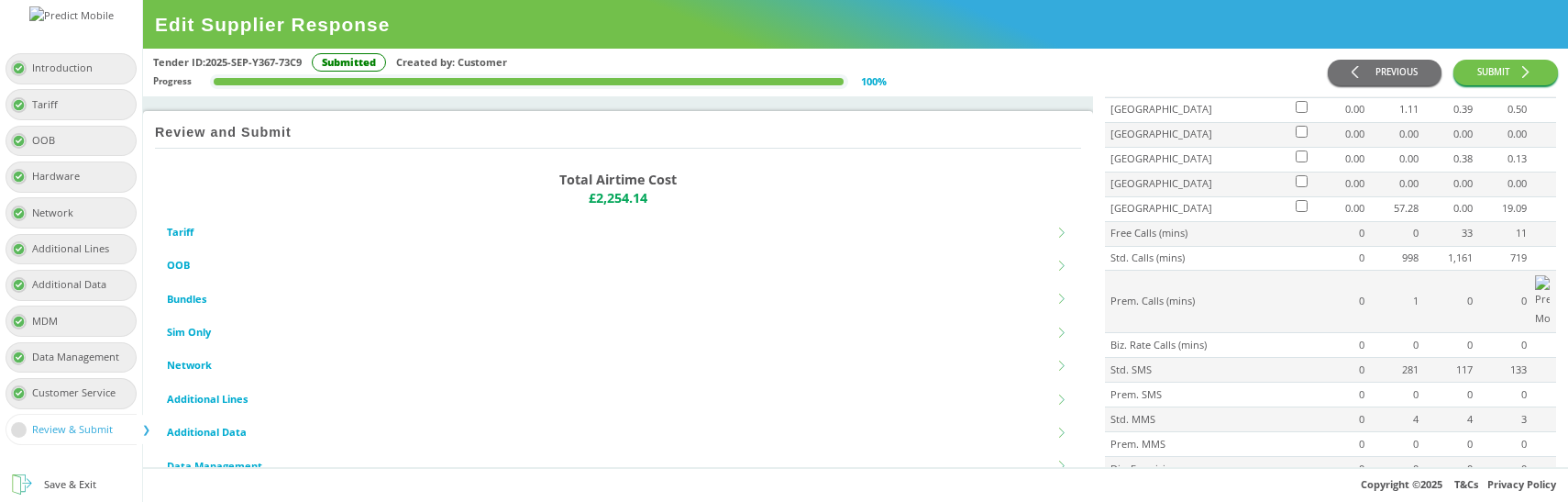
scroll to position [789, 0]
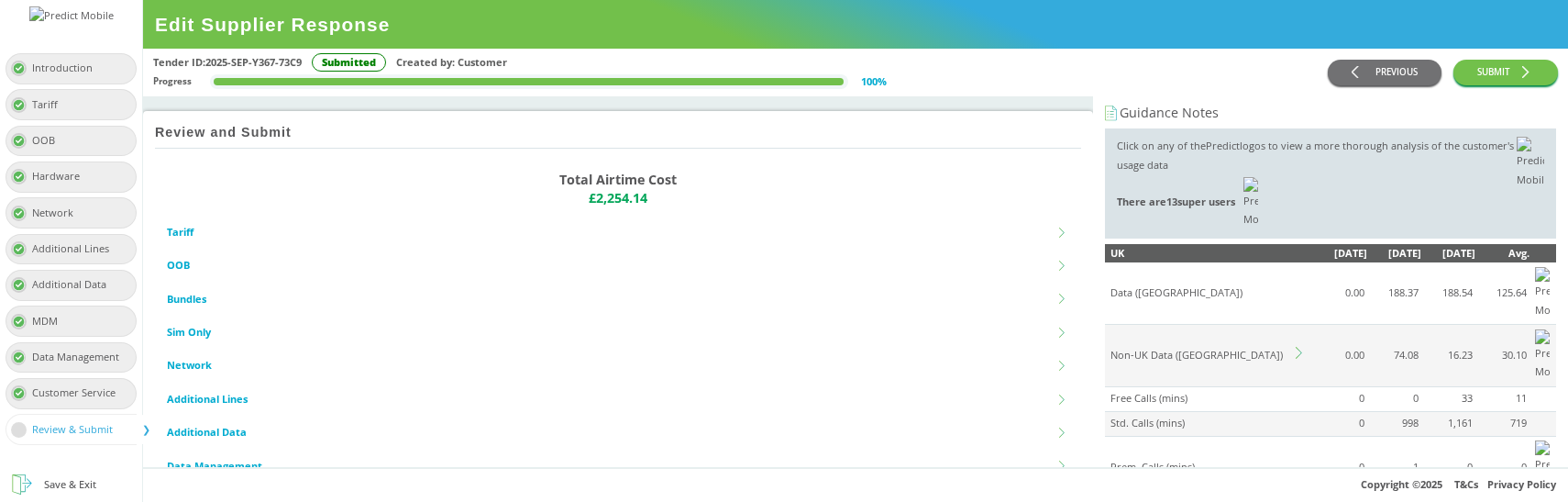
click at [1298, 347] on icon at bounding box center [1301, 353] width 12 height 12
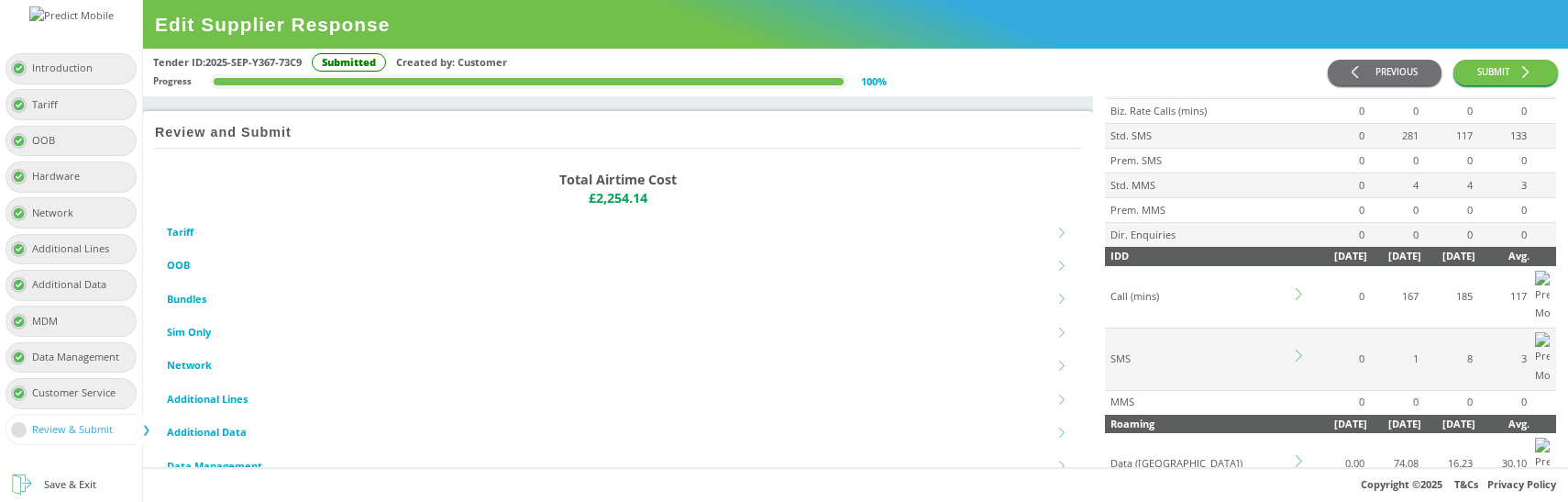
scroll to position [985, 0]
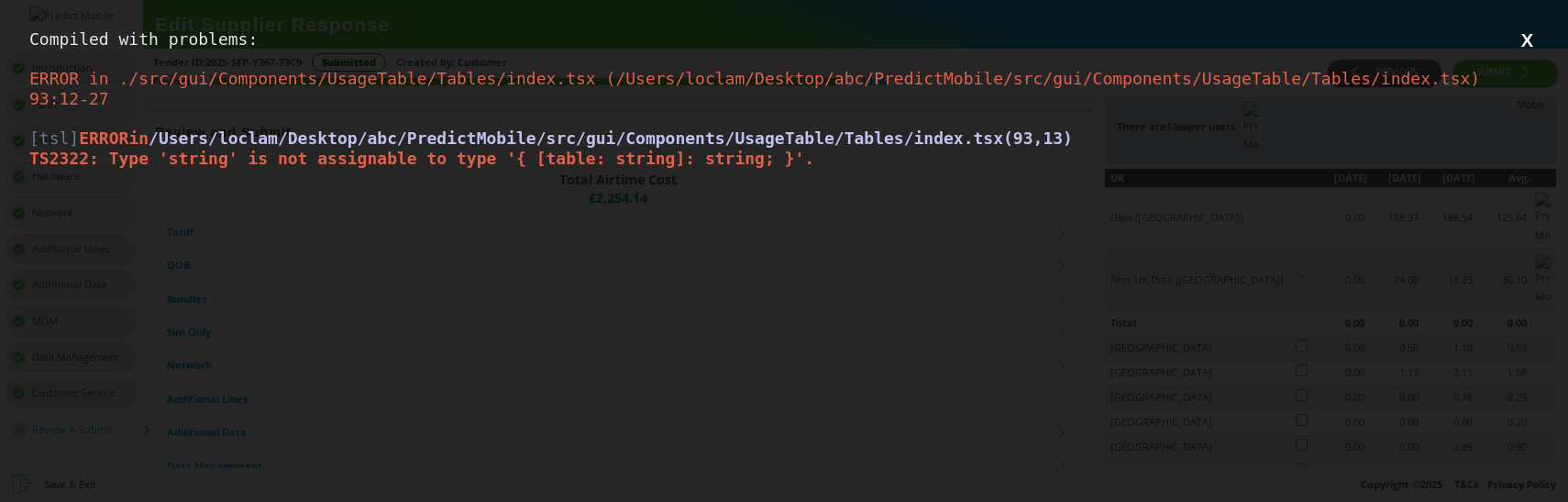
scroll to position [0, 0]
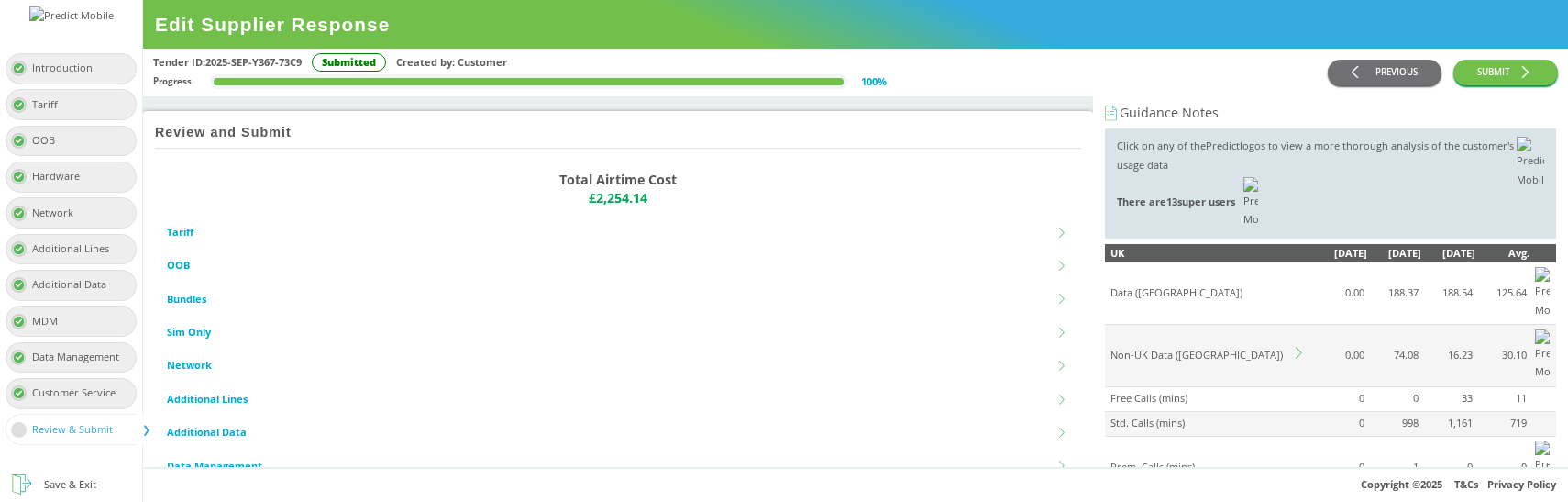
click at [1135, 324] on td "Non-UK Data ([GEOGRAPHIC_DATA])" at bounding box center [1198, 356] width 187 height 63
copy tr "Non-UK Data ([GEOGRAPHIC_DATA])"
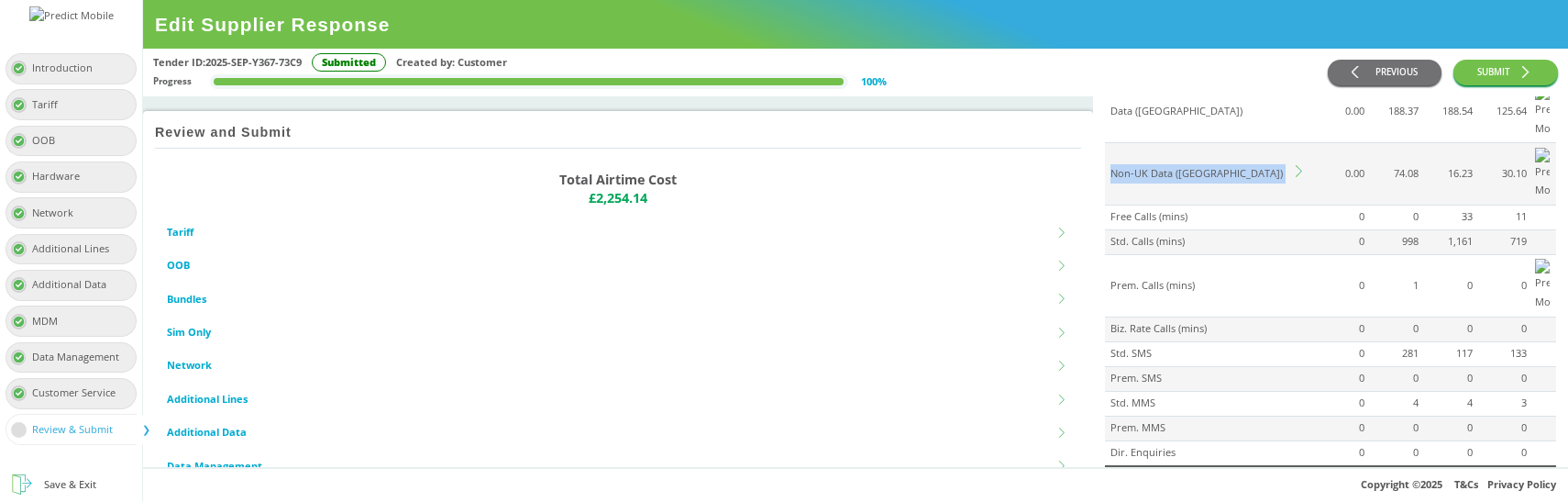
scroll to position [184, 0]
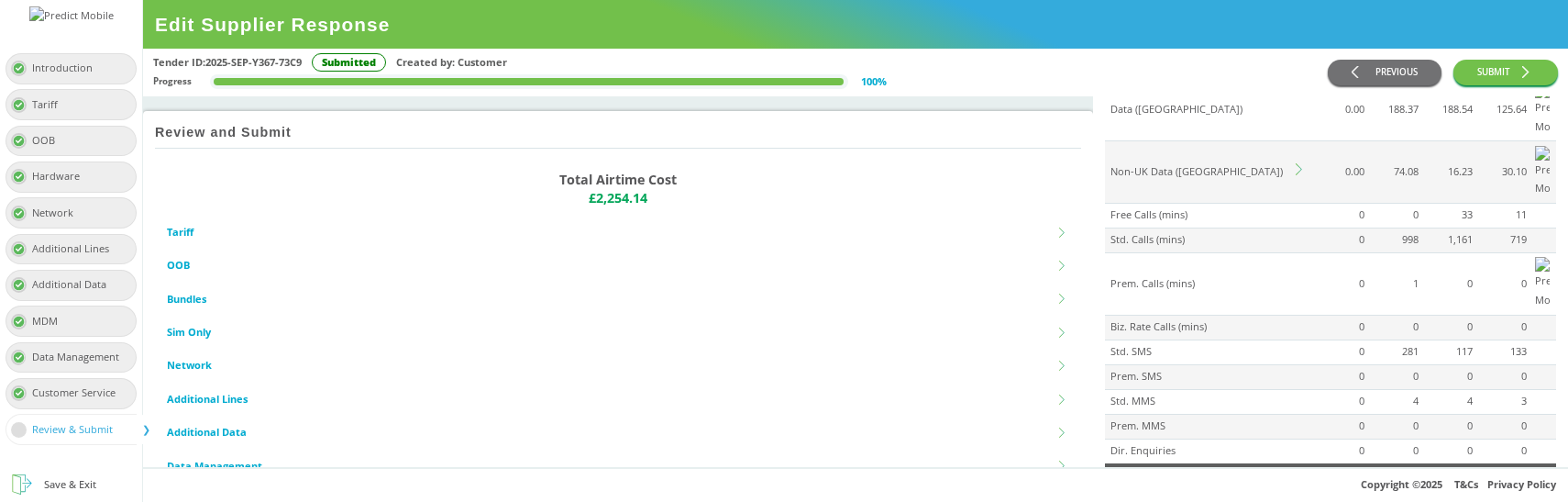
copy div "Roaming"
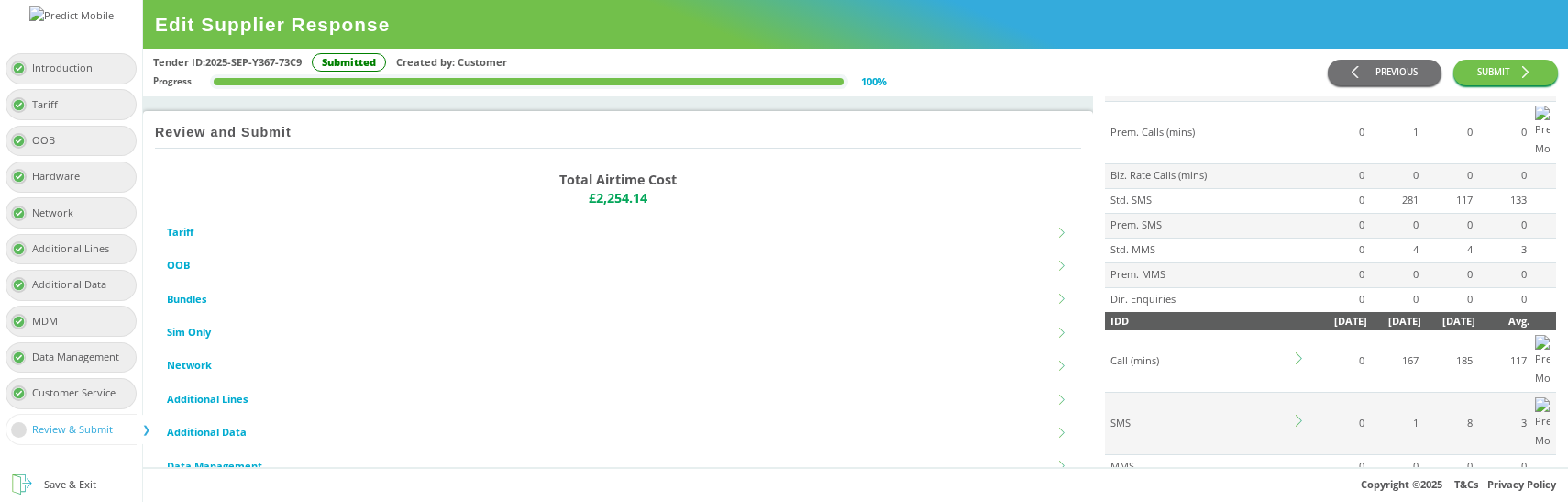
scroll to position [336, 0]
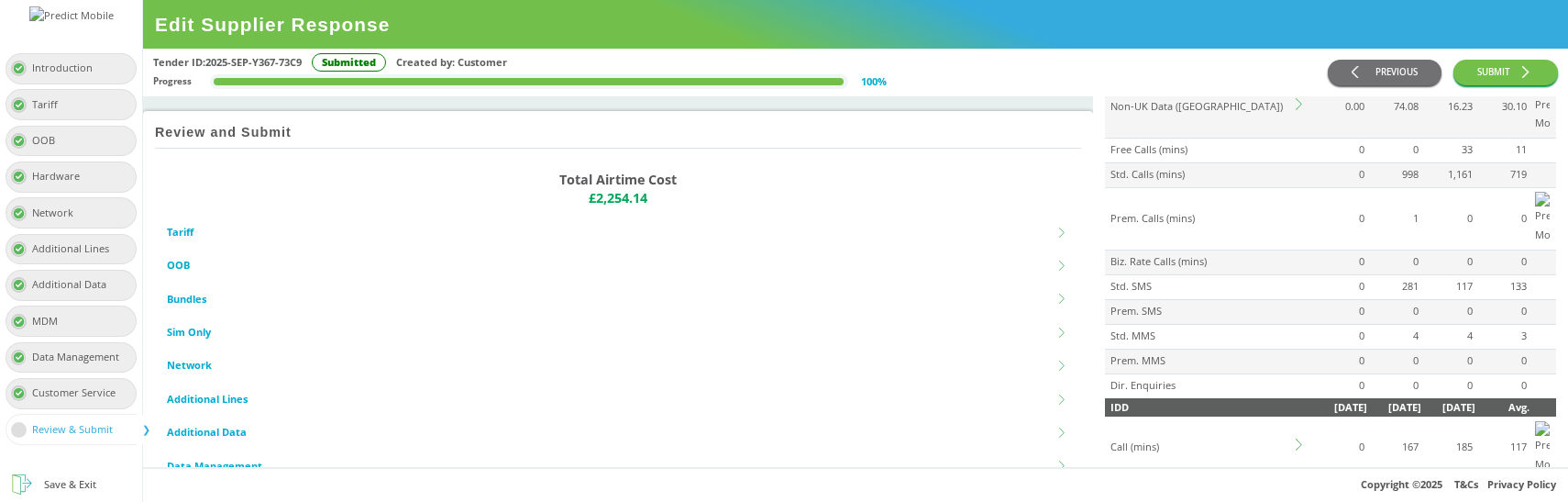
scroll to position [97, 0]
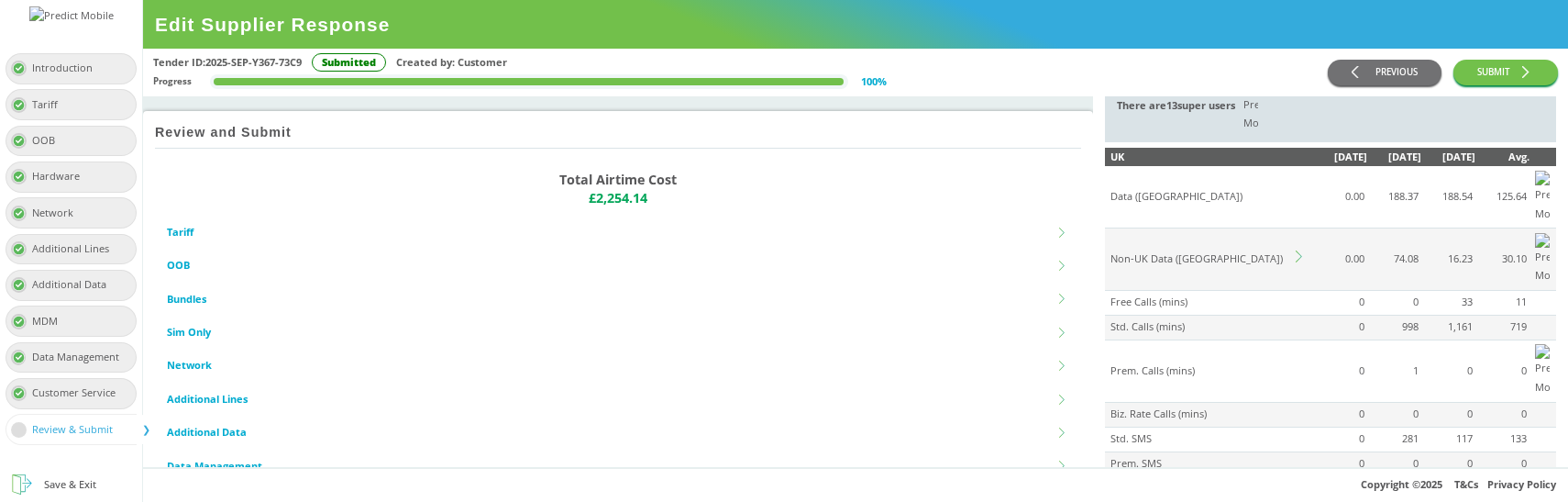
click at [1300, 250] on icon at bounding box center [1299, 256] width 7 height 12
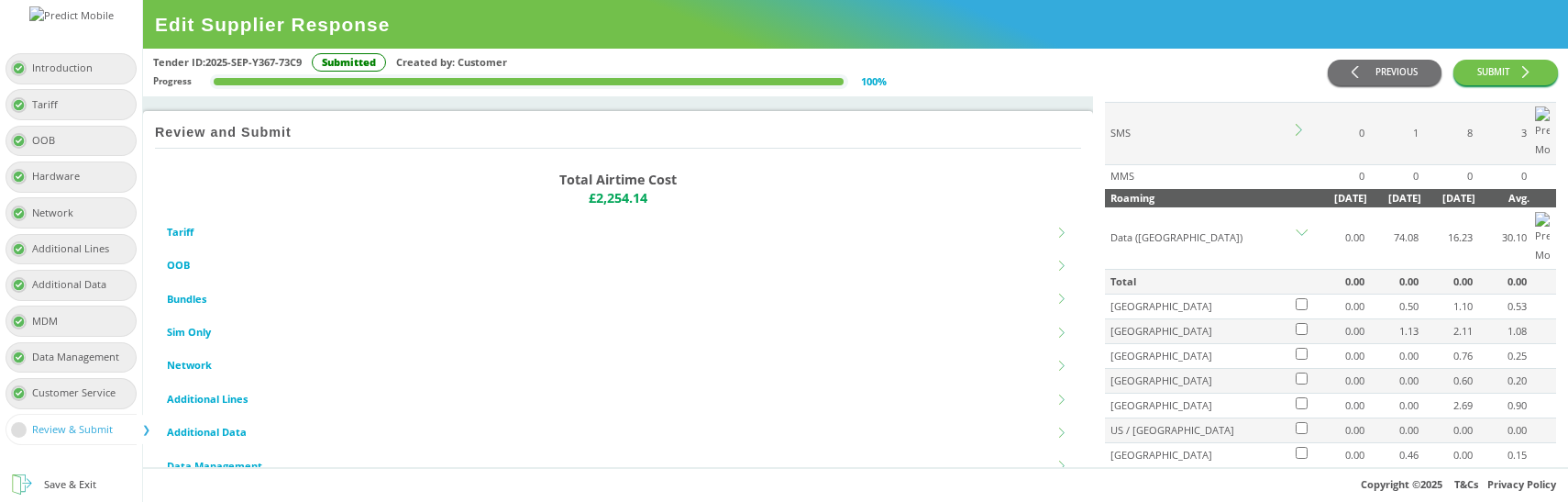
scroll to position [996, 0]
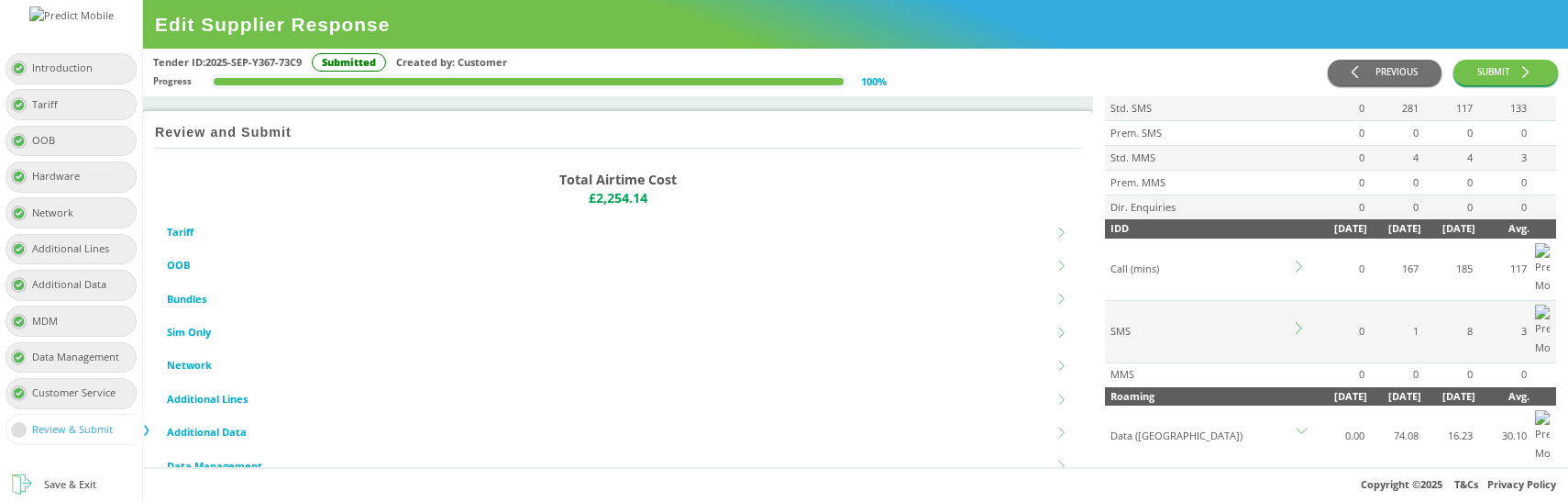
click at [1304, 428] on icon at bounding box center [1301, 434] width 12 height 12
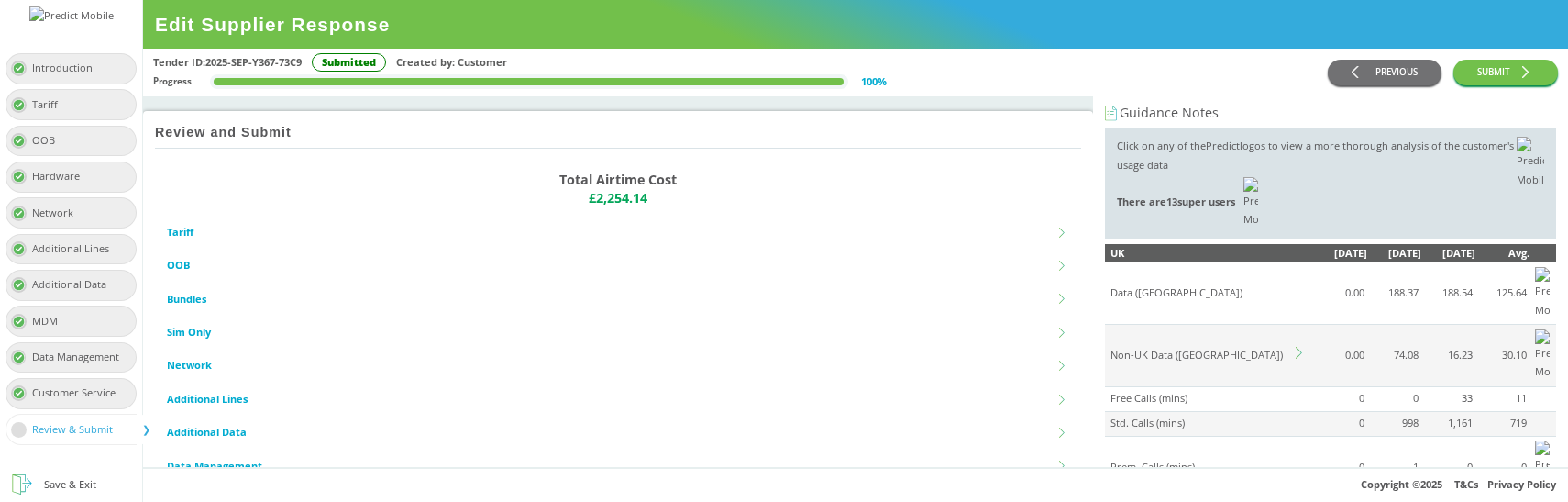
click at [1300, 347] on icon at bounding box center [1301, 353] width 12 height 12
click at [1053, 73] on div "Tender ID: 2025-SEP-Y367-73C9 Submitted Created by: Customer Progress 100 %" at bounding box center [740, 71] width 1175 height 38
click at [1302, 347] on icon at bounding box center [1301, 353] width 12 height 12
click at [1078, 60] on div "Tender ID: 2025-SEP-Y367-73C9 Submitted Created by: Customer" at bounding box center [740, 63] width 1175 height 20
